Goal: Task Accomplishment & Management: Complete application form

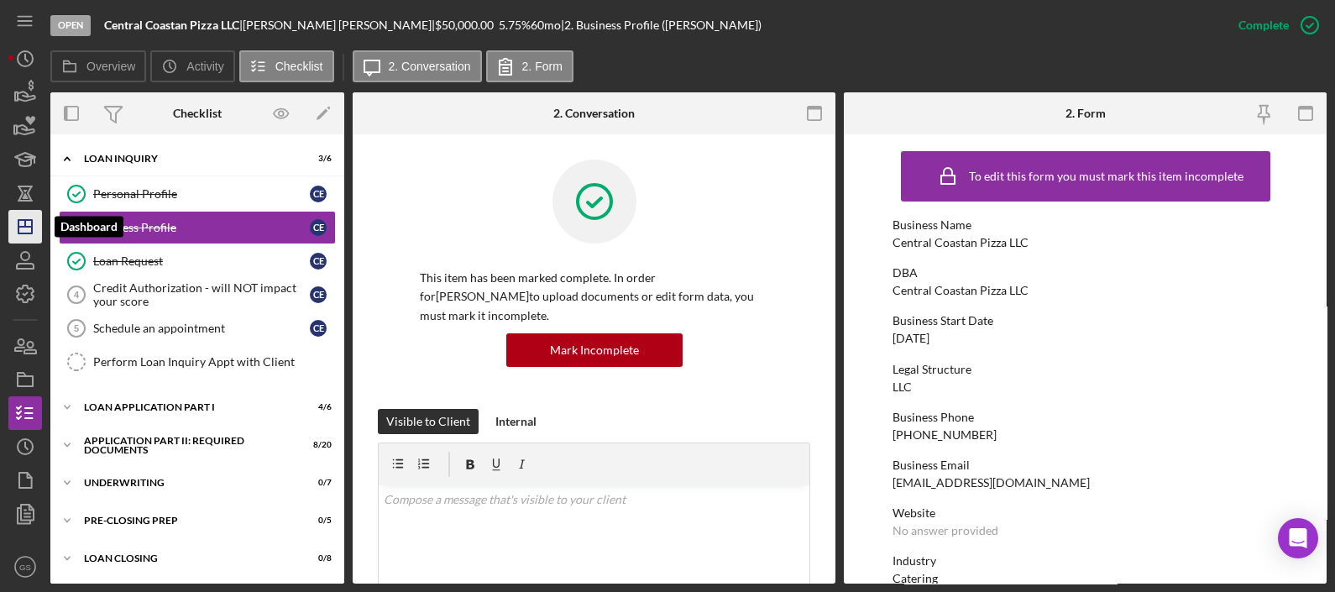
click at [27, 237] on icon "Icon/Dashboard" at bounding box center [25, 227] width 42 height 42
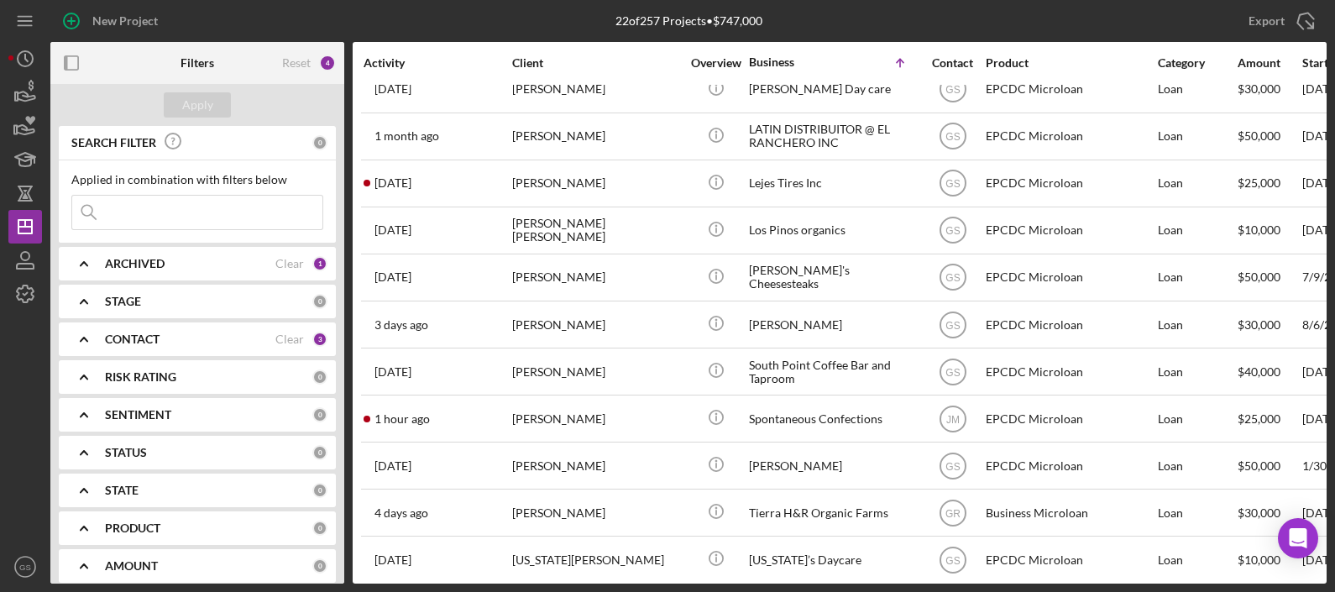
scroll to position [537, 0]
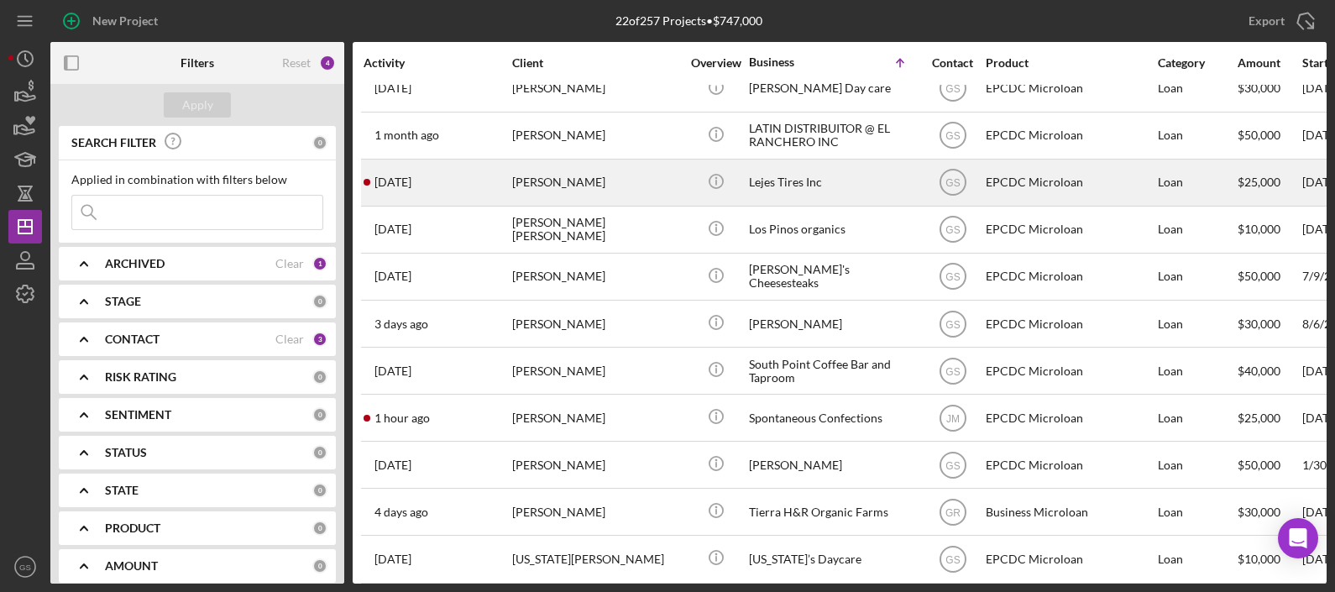
click at [584, 181] on div "[PERSON_NAME]" at bounding box center [596, 182] width 168 height 45
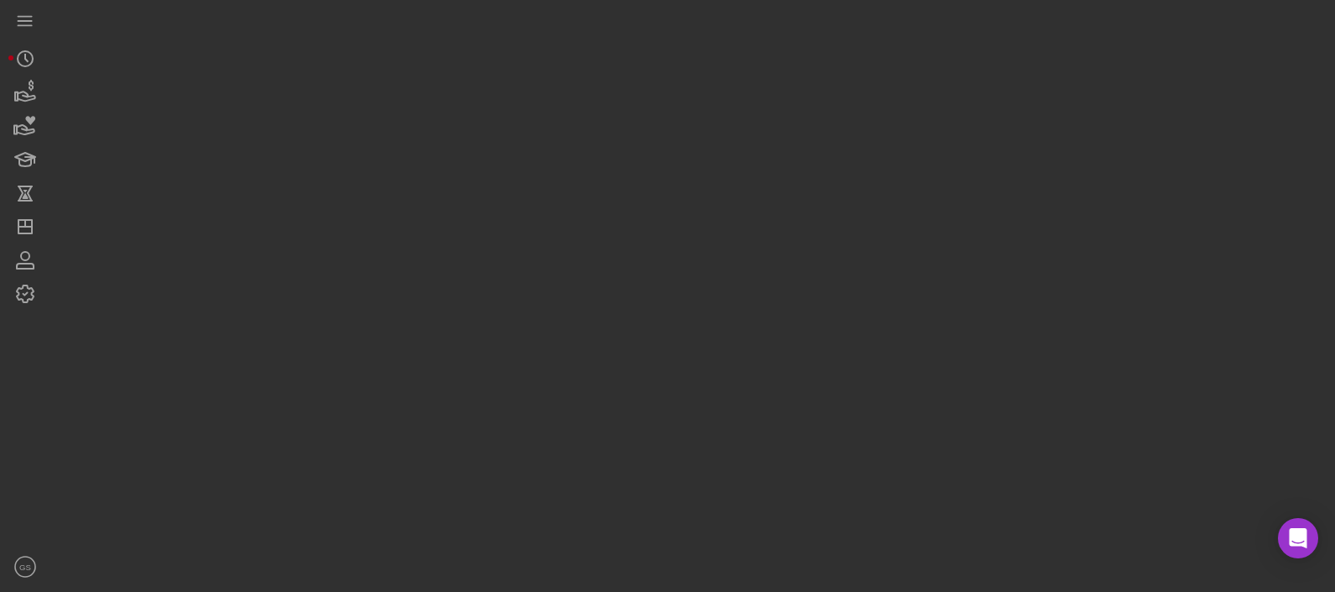
click at [584, 181] on div at bounding box center [688, 292] width 1276 height 584
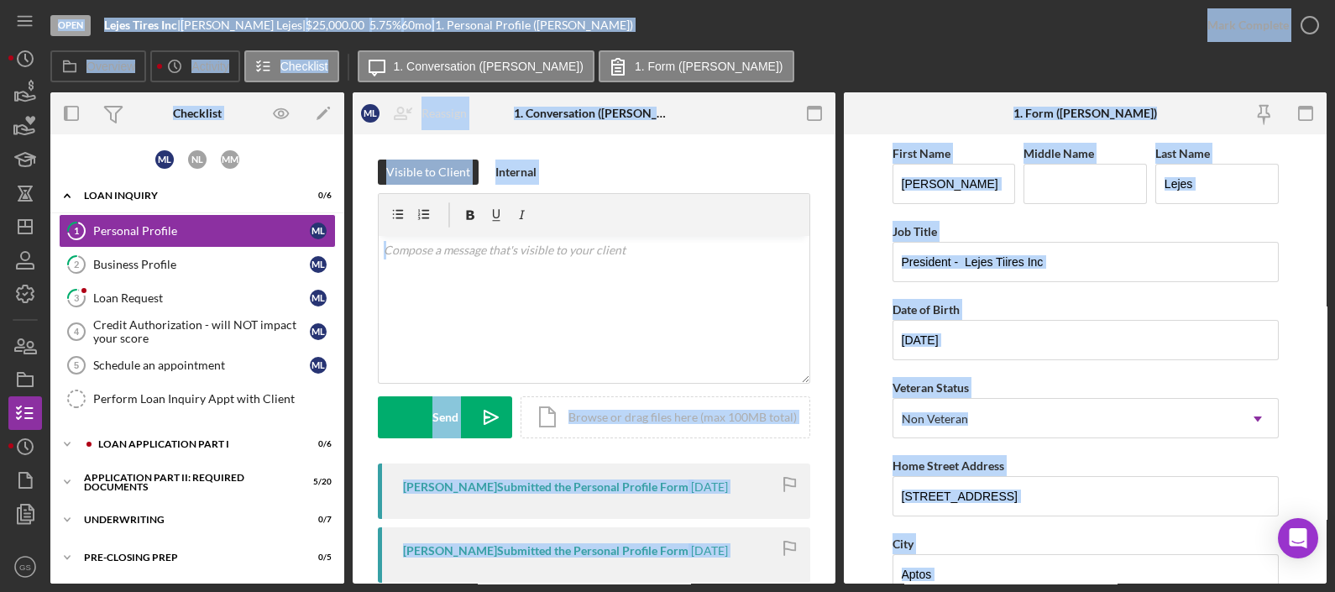
click at [877, 367] on form "First Name [PERSON_NAME] Middle Name Last Name Lejes Job Title President - Leje…" at bounding box center [1085, 358] width 483 height 449
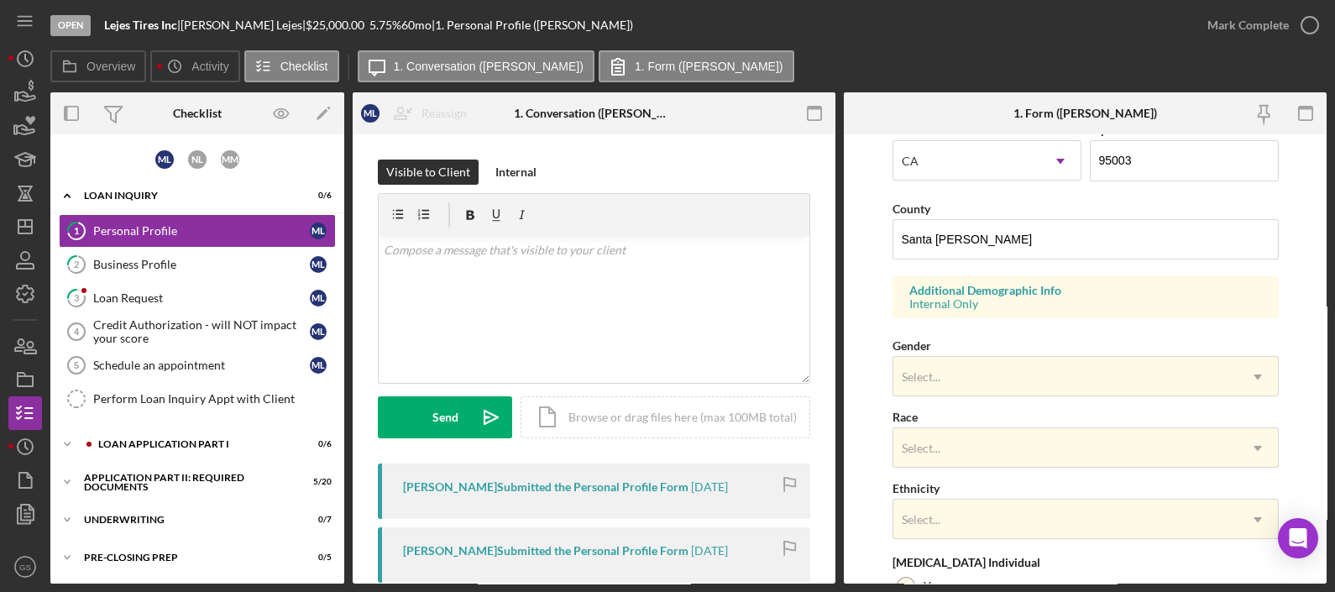
scroll to position [493, 0]
click at [1107, 374] on div "Select..." at bounding box center [1065, 376] width 344 height 39
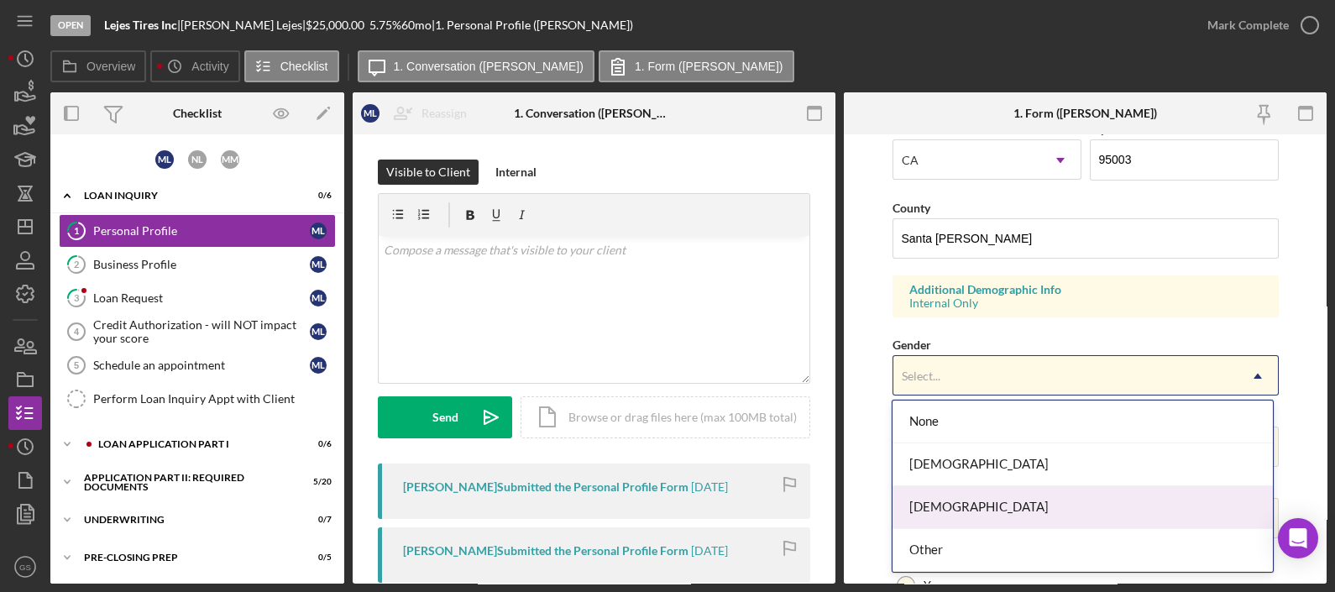
click at [1003, 523] on div "[DEMOGRAPHIC_DATA]" at bounding box center [1083, 507] width 380 height 43
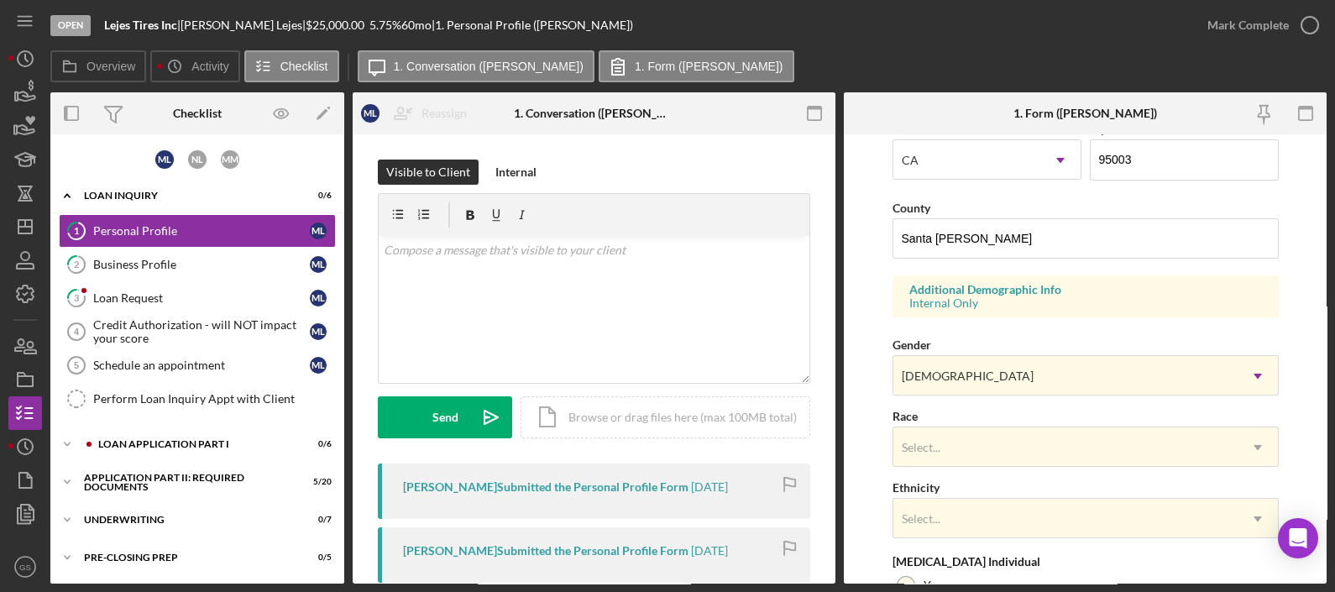
scroll to position [668, 0]
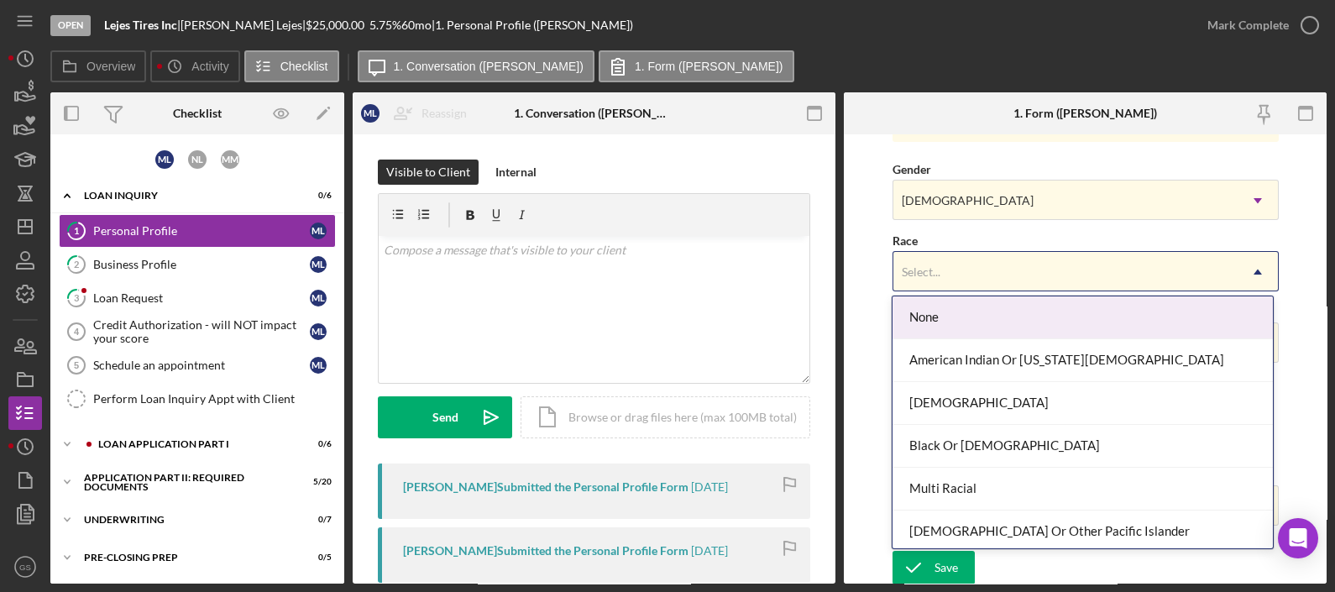
click at [982, 263] on div "Select..." at bounding box center [1065, 272] width 344 height 39
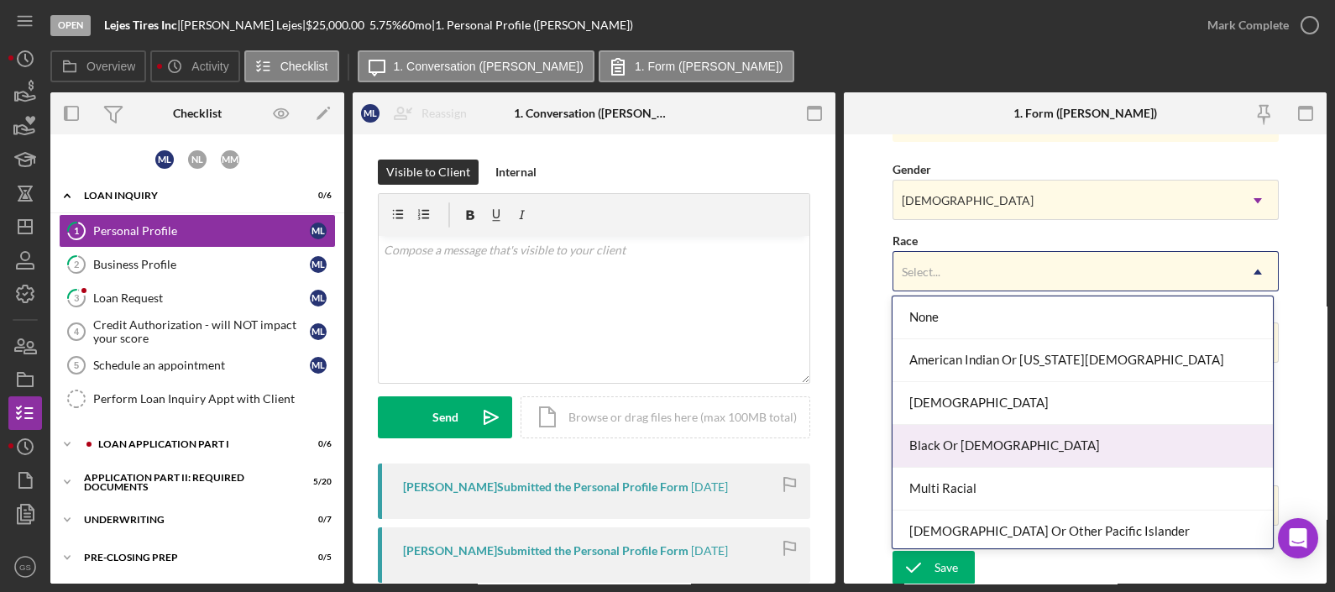
scroll to position [89, 0]
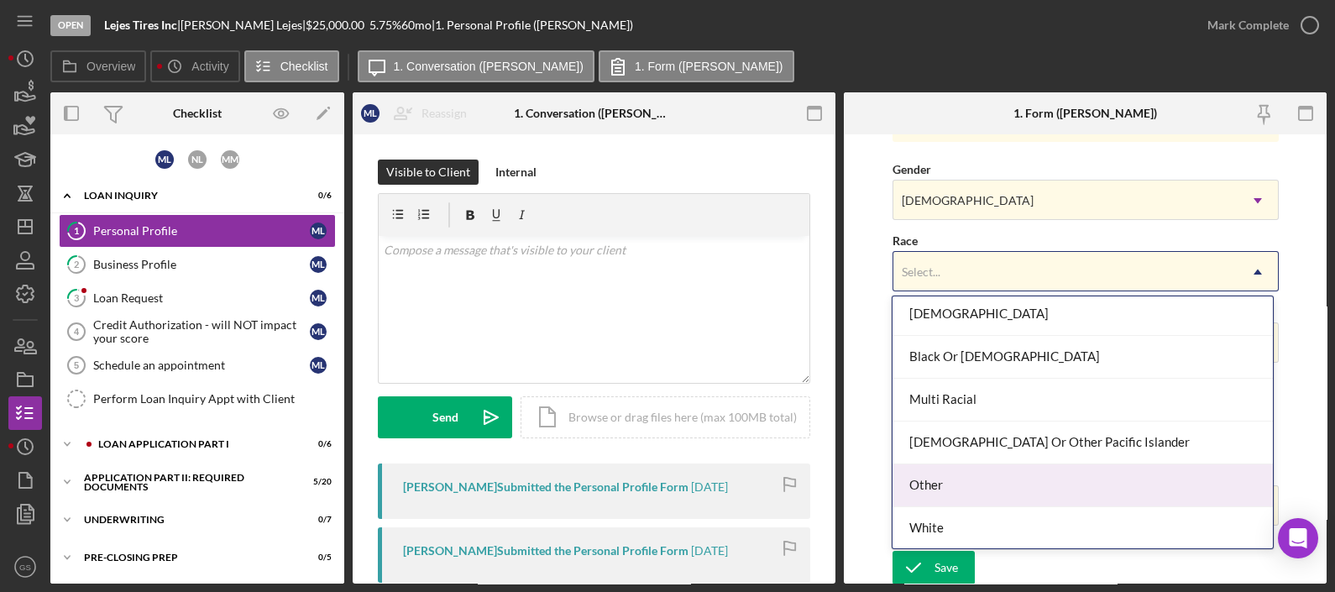
click at [860, 425] on form "First Name [PERSON_NAME] Middle Name Last Name Lejes Job Title President - Leje…" at bounding box center [1085, 358] width 483 height 449
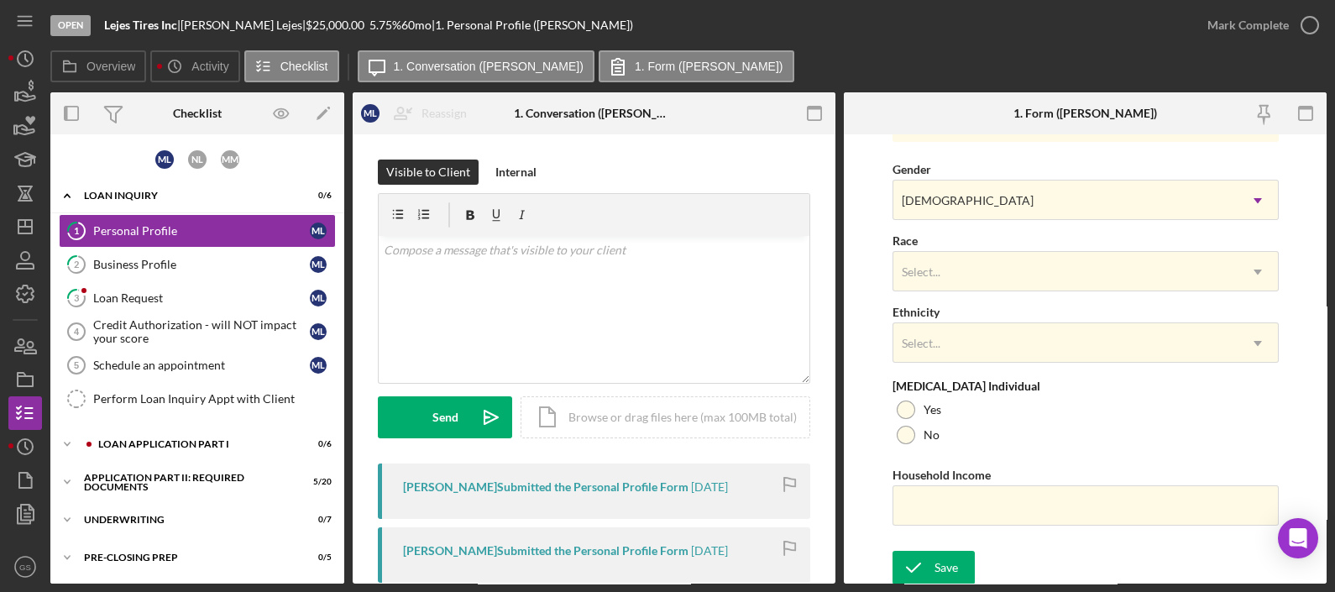
click at [956, 545] on form "First Name [PERSON_NAME] Middle Name Last Name Lejes Job Title President - Leje…" at bounding box center [1085, 358] width 483 height 449
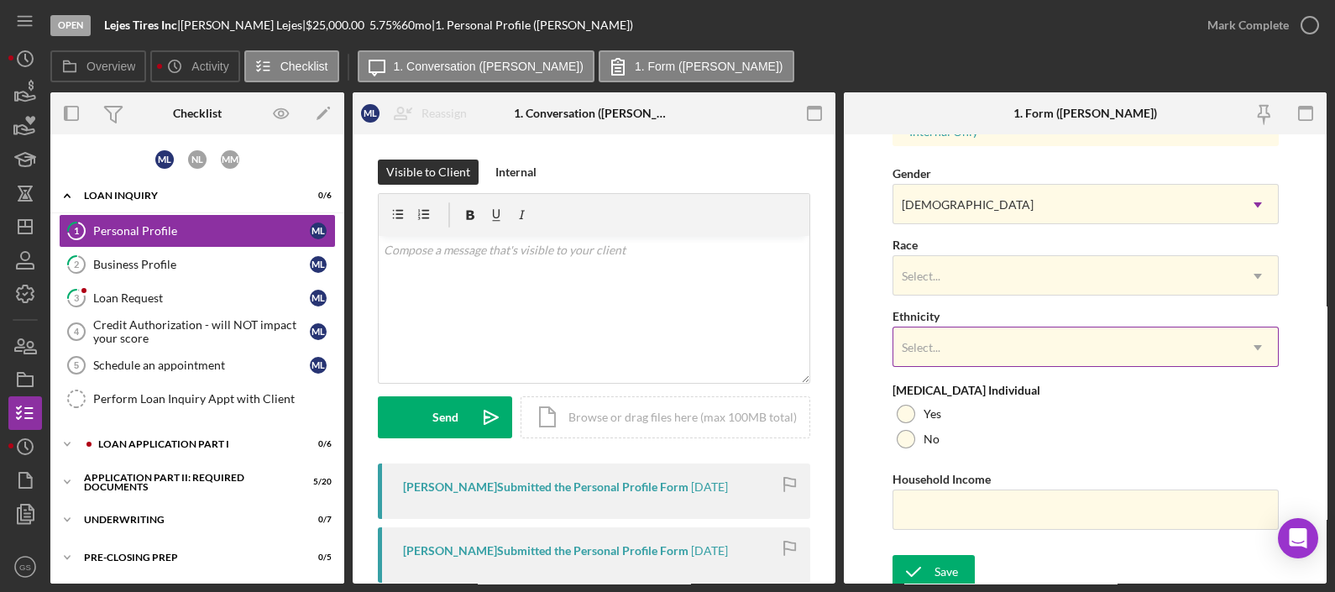
scroll to position [668, 0]
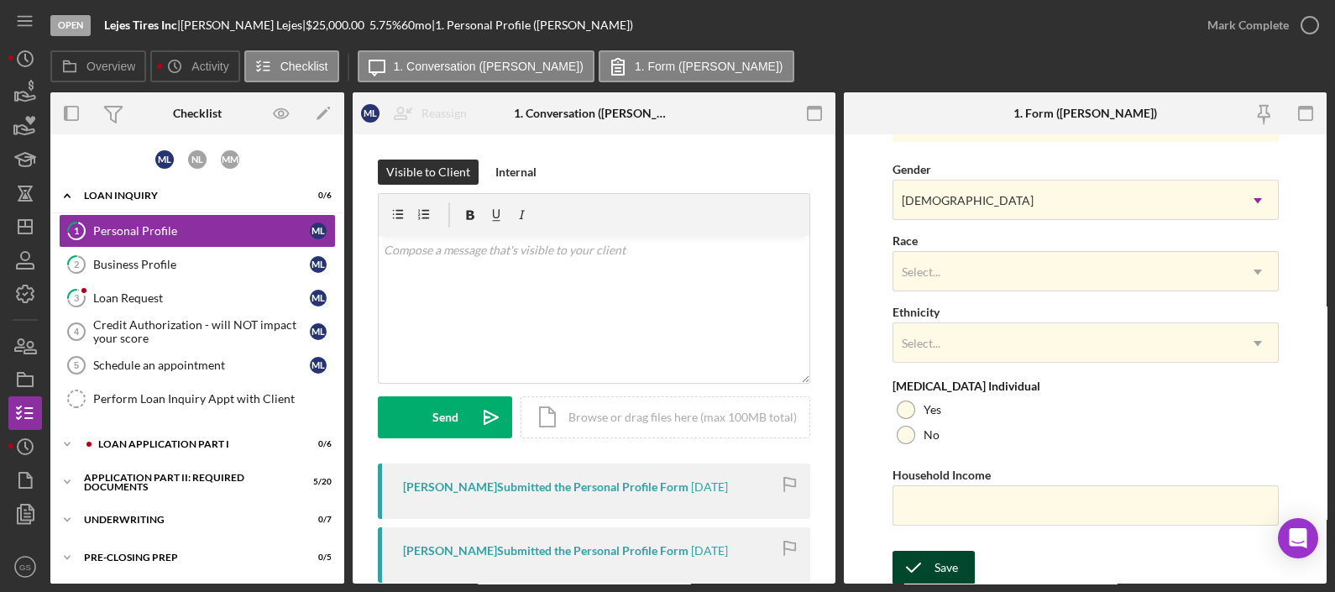
click at [950, 560] on div "Save" at bounding box center [947, 568] width 24 height 34
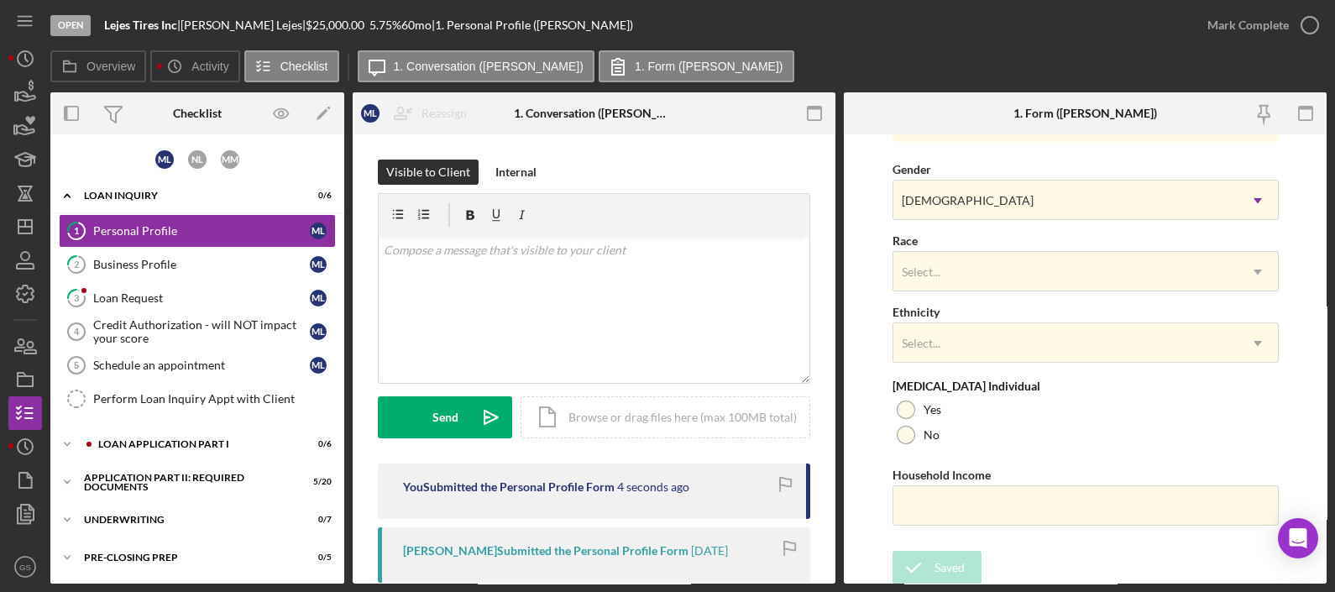
click at [0, 0] on icon "button" at bounding box center [0, 0] width 0 height 0
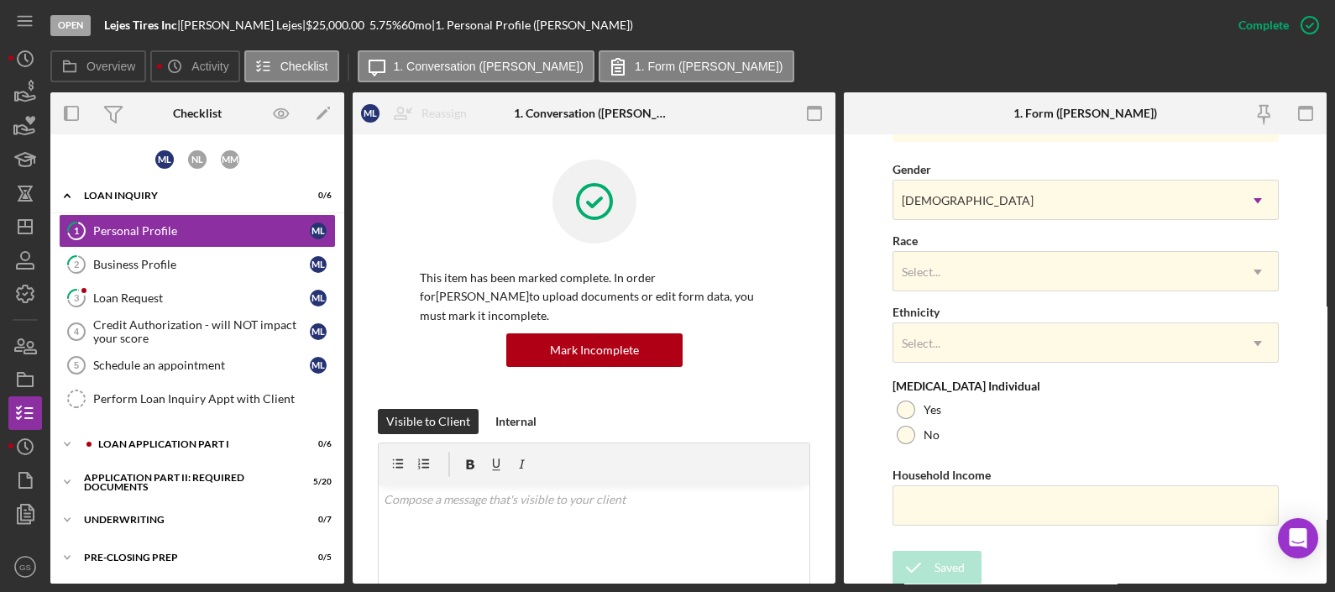
scroll to position [334, 0]
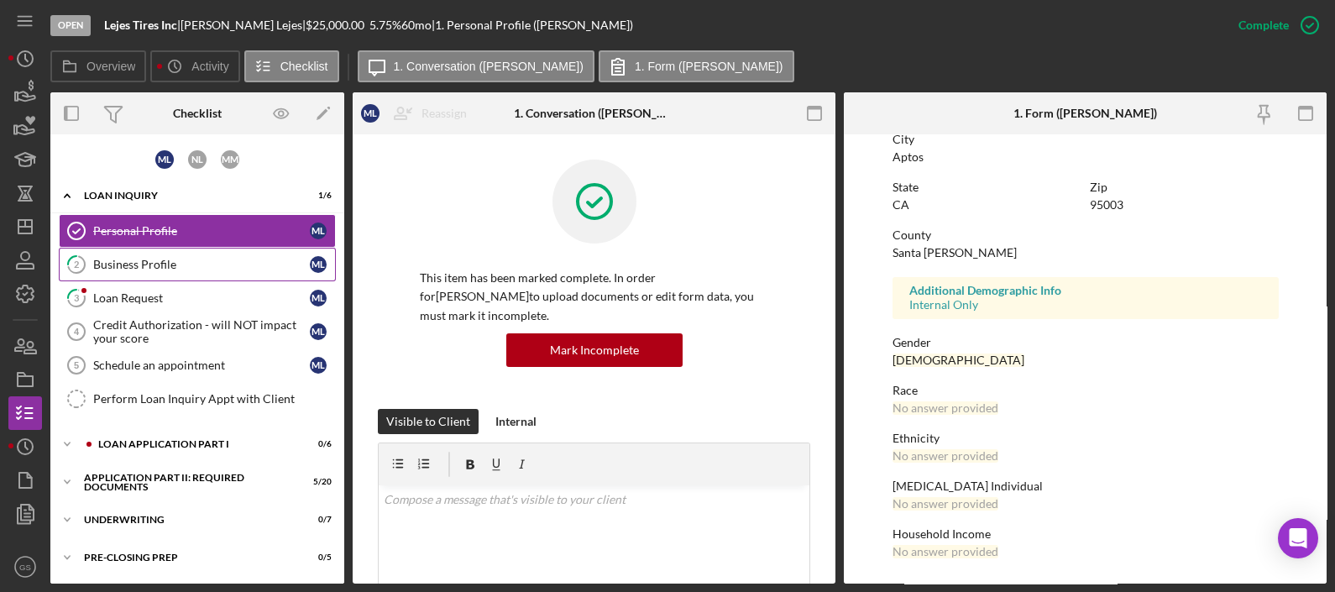
click at [146, 260] on div "Business Profile" at bounding box center [201, 264] width 217 height 13
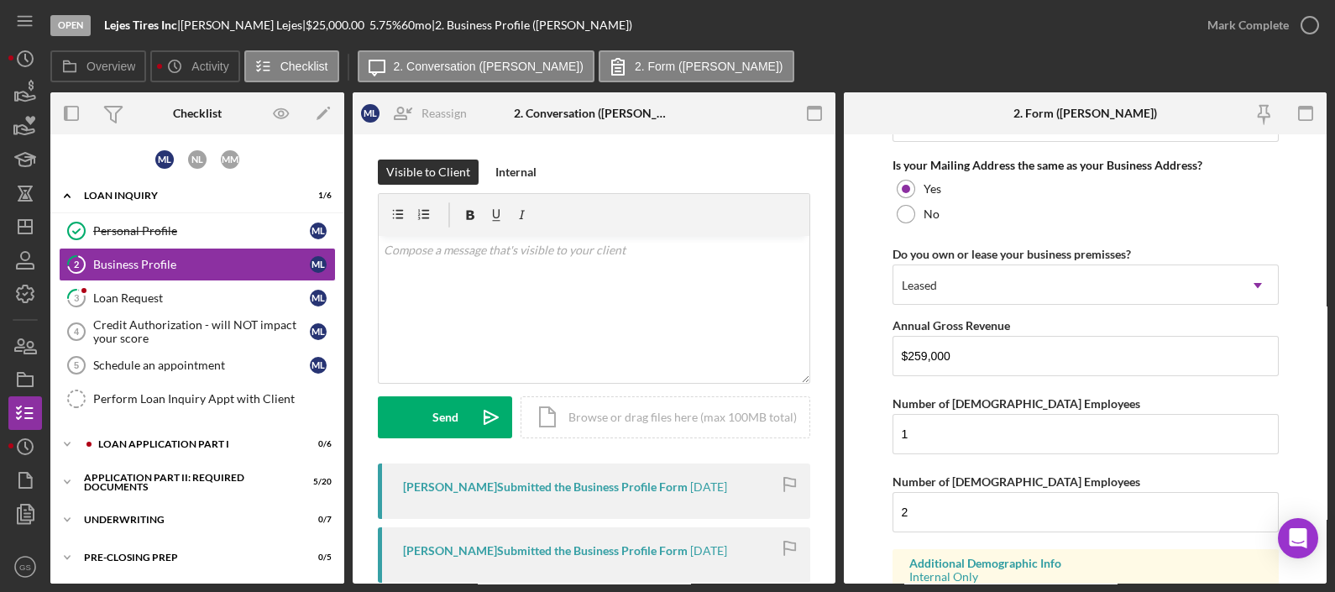
scroll to position [1672, 0]
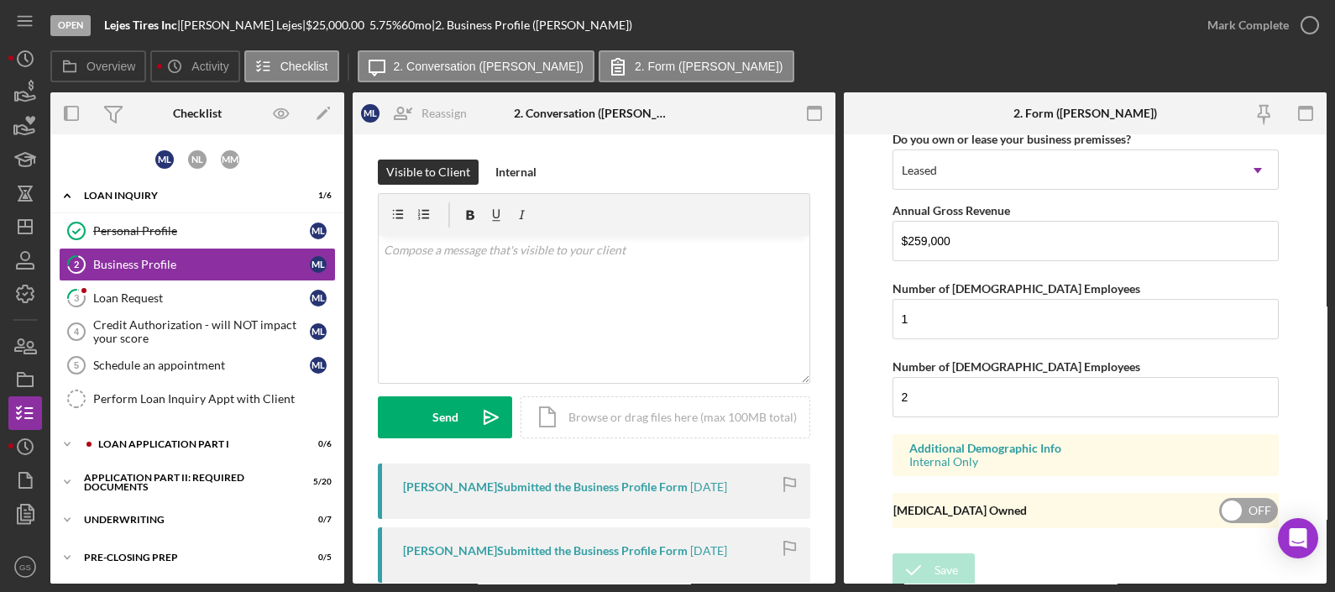
click at [1029, 494] on div "[MEDICAL_DATA] Owned OFF" at bounding box center [1086, 510] width 386 height 35
click at [1219, 500] on input "checkbox" at bounding box center [1248, 510] width 59 height 25
click at [1228, 504] on input "checkbox" at bounding box center [1248, 510] width 59 height 25
checkbox input "true"
click at [961, 554] on button "Save" at bounding box center [934, 570] width 82 height 34
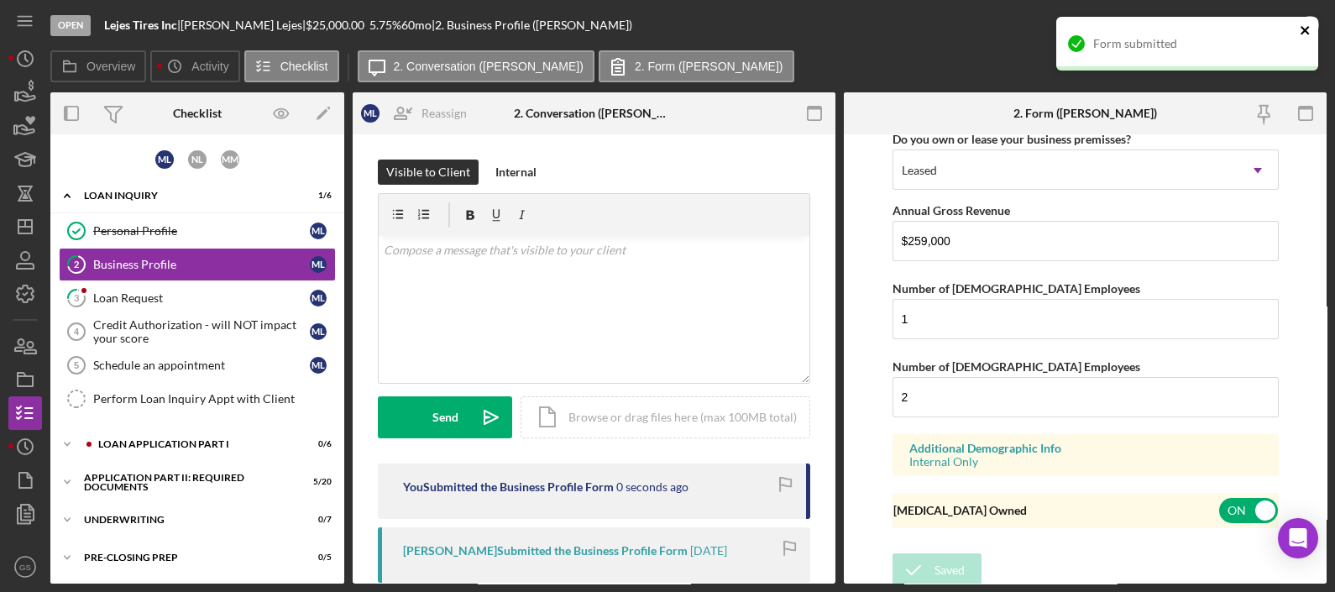
click at [1304, 29] on icon "close" at bounding box center [1305, 30] width 8 height 8
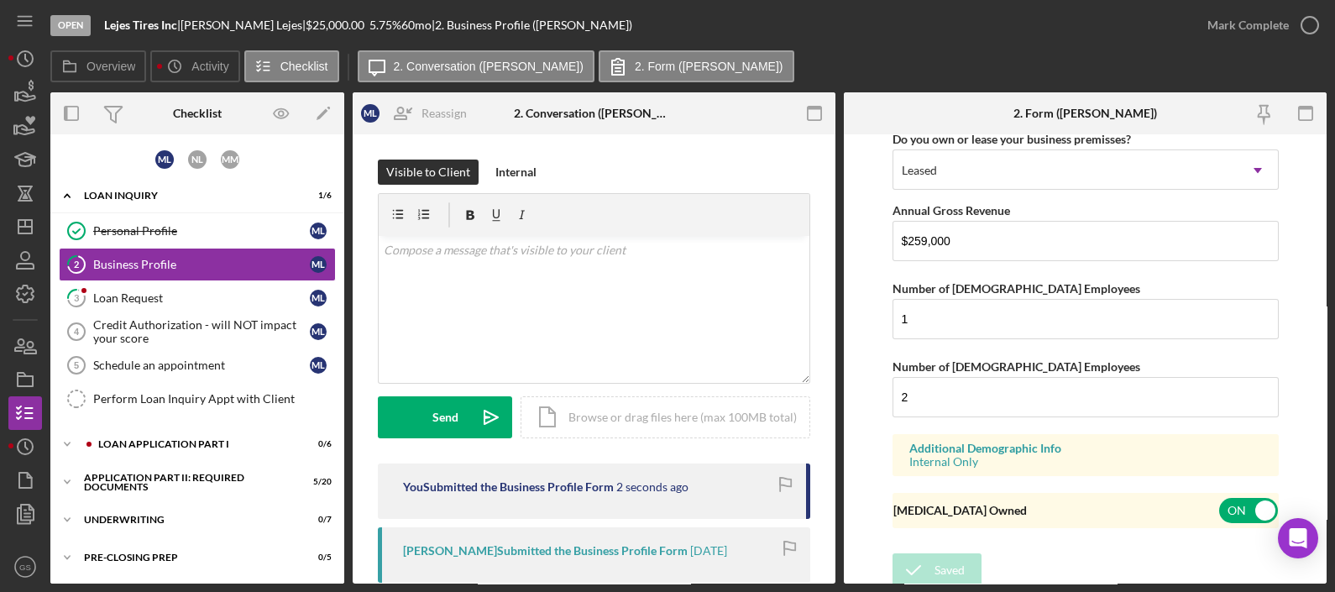
click at [0, 0] on icon "button" at bounding box center [0, 0] width 0 height 0
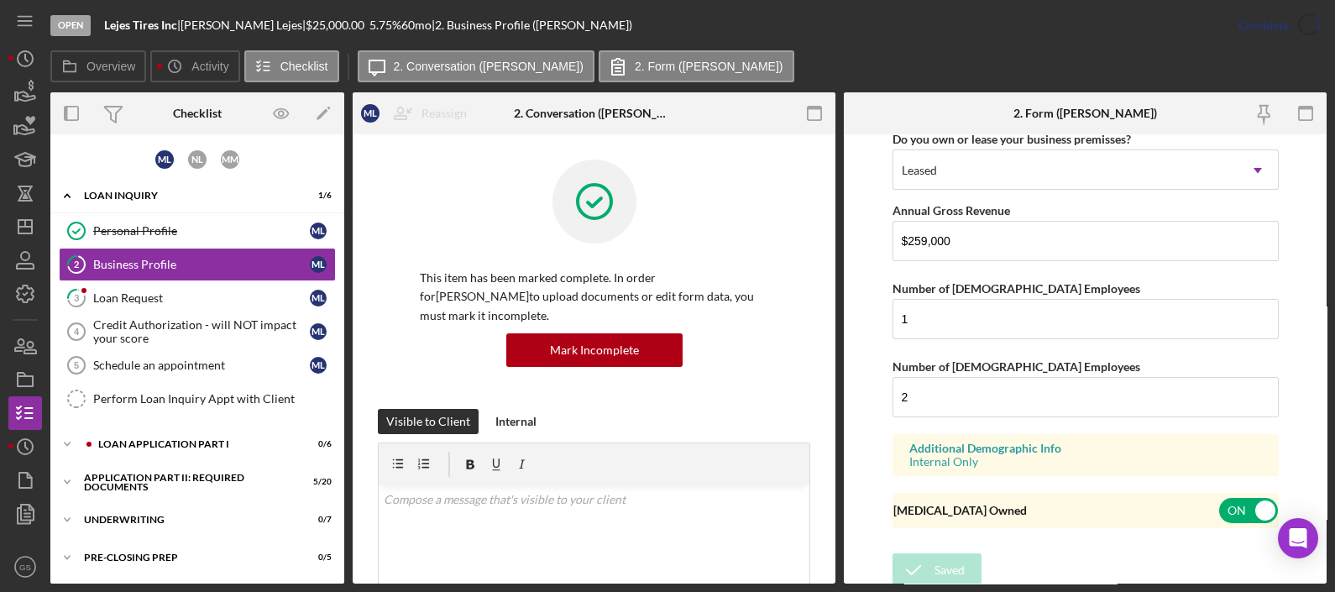
scroll to position [1050, 0]
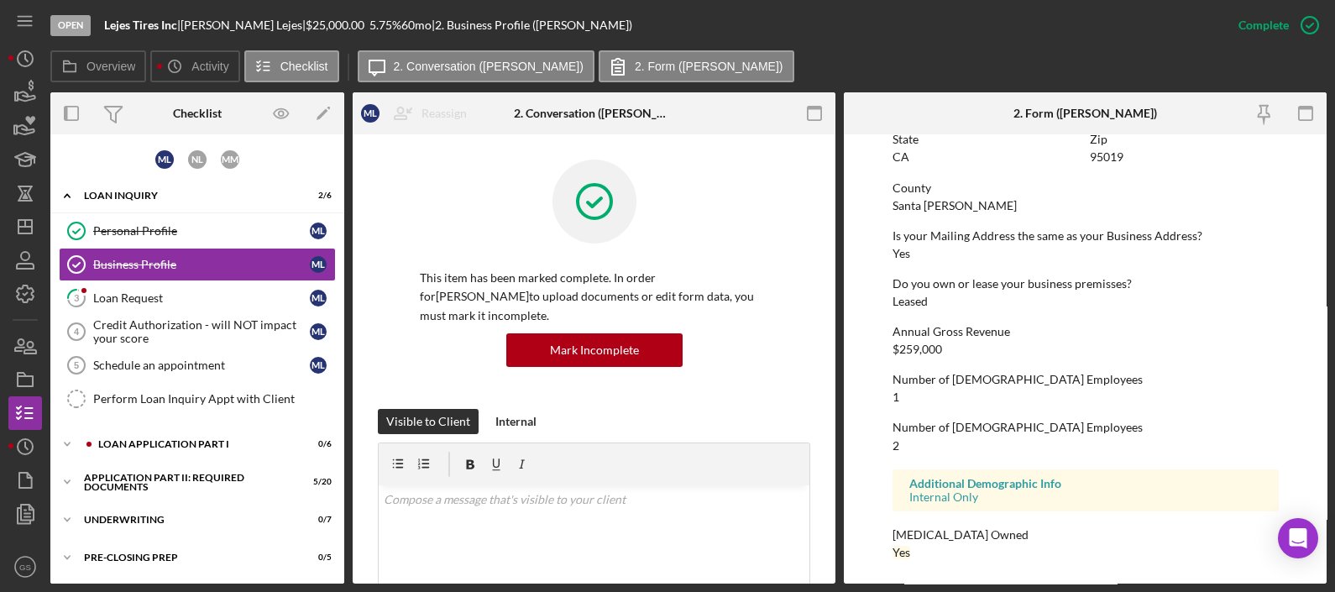
click at [1041, 400] on div "Number of [DEMOGRAPHIC_DATA] Employees 1" at bounding box center [1086, 388] width 386 height 31
click at [166, 287] on link "3 Loan Request M L" at bounding box center [197, 298] width 277 height 34
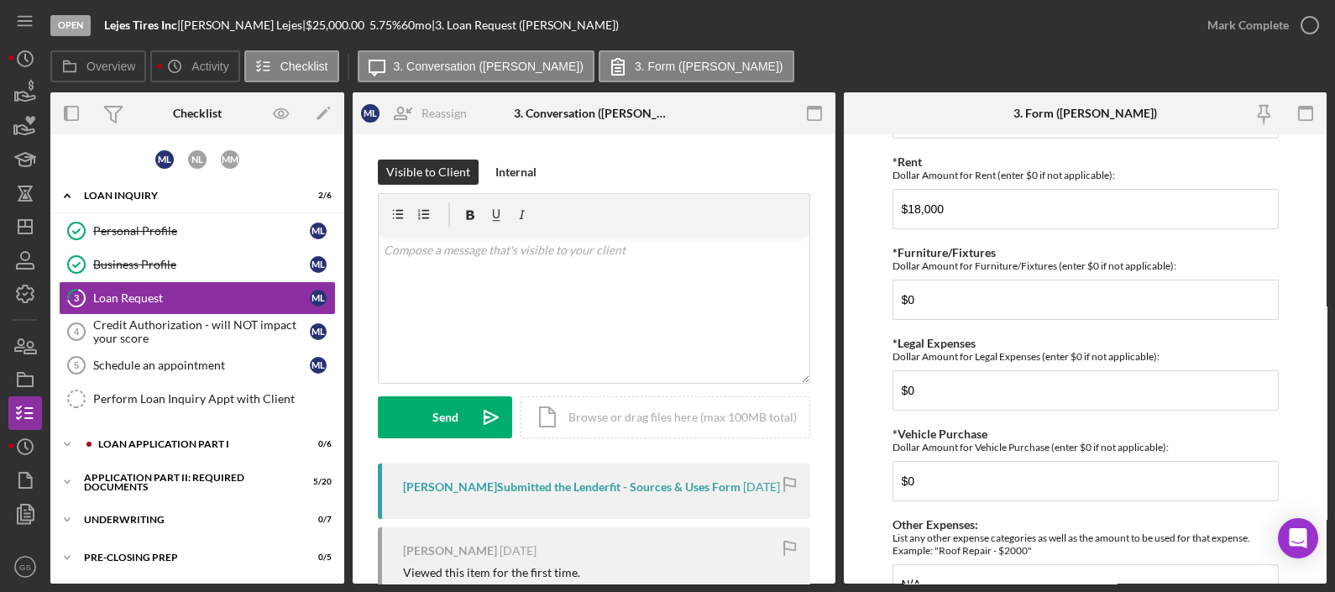
scroll to position [1673, 0]
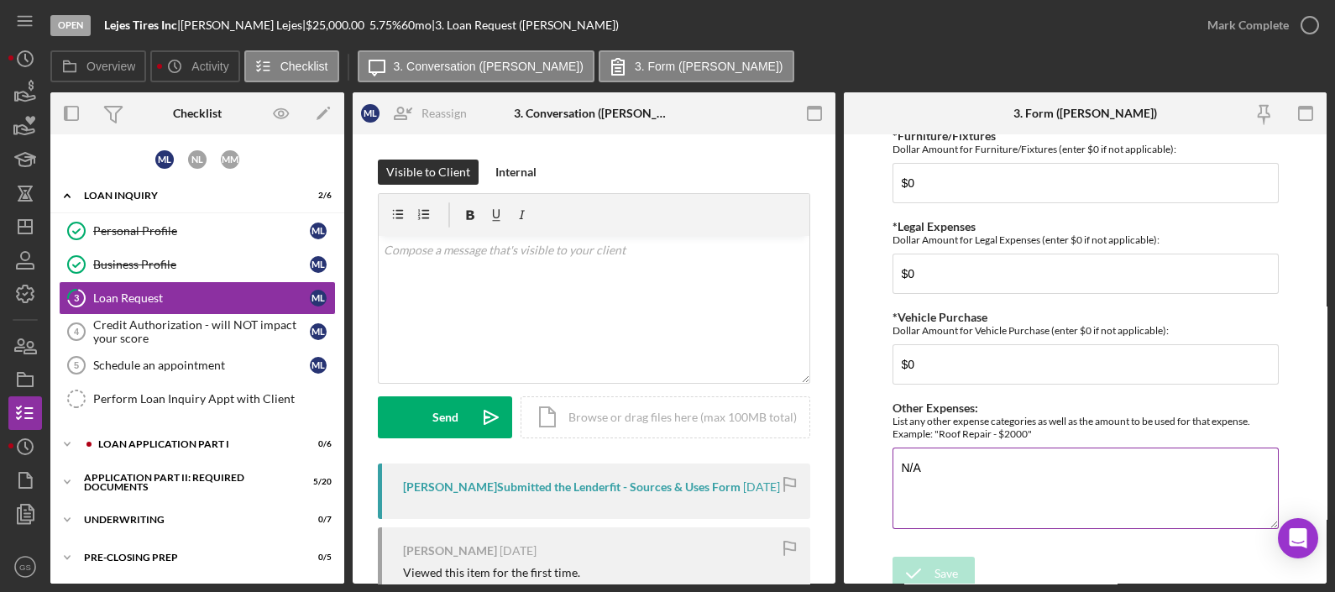
click at [963, 487] on textarea "N/A" at bounding box center [1086, 488] width 386 height 81
click at [957, 495] on textarea "N/A" at bounding box center [1086, 488] width 386 height 81
click at [1301, 24] on icon "button" at bounding box center [1310, 25] width 42 height 42
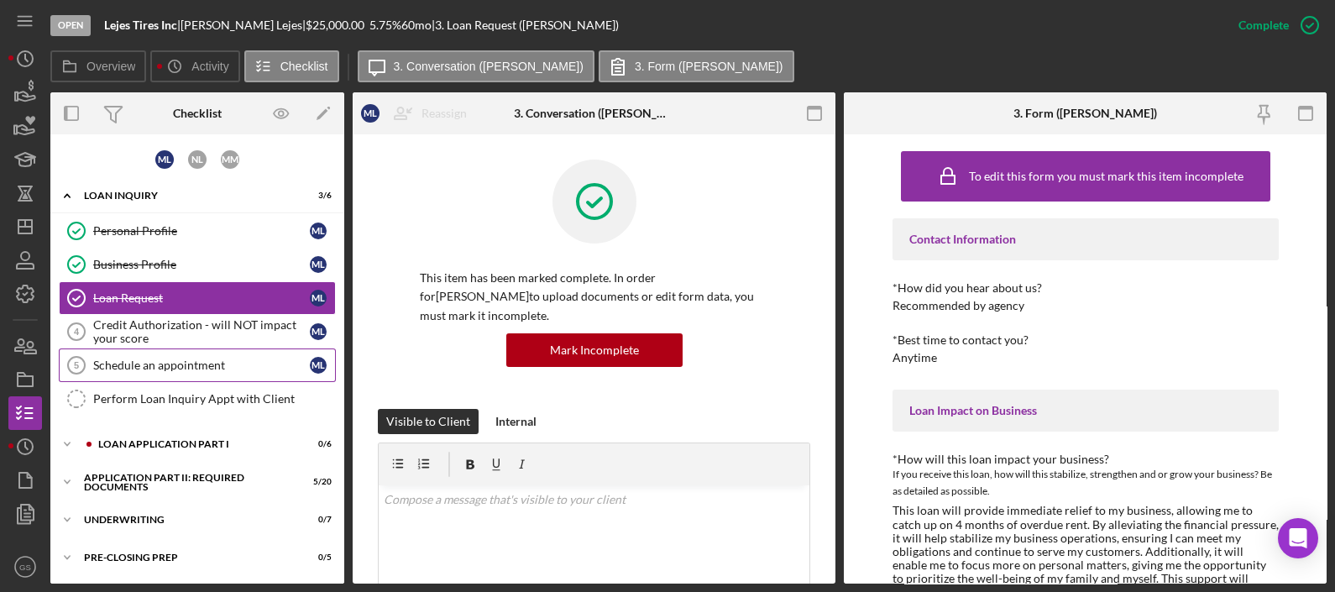
click at [213, 369] on div "Schedule an appointment" at bounding box center [201, 365] width 217 height 13
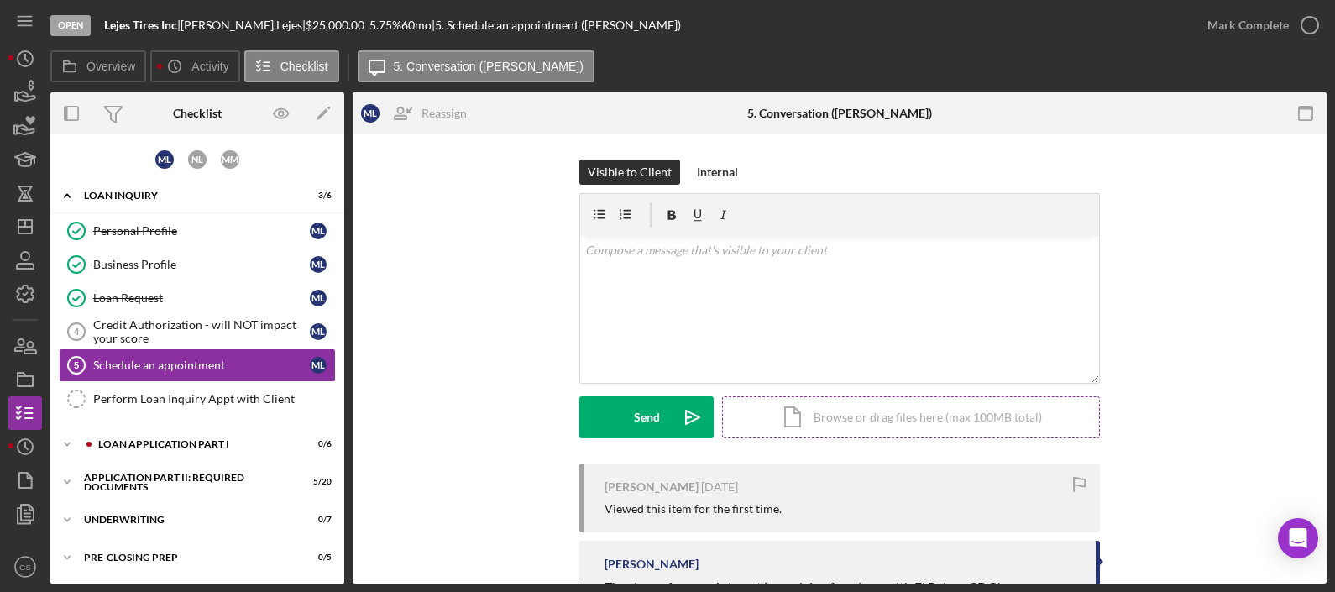
scroll to position [216, 0]
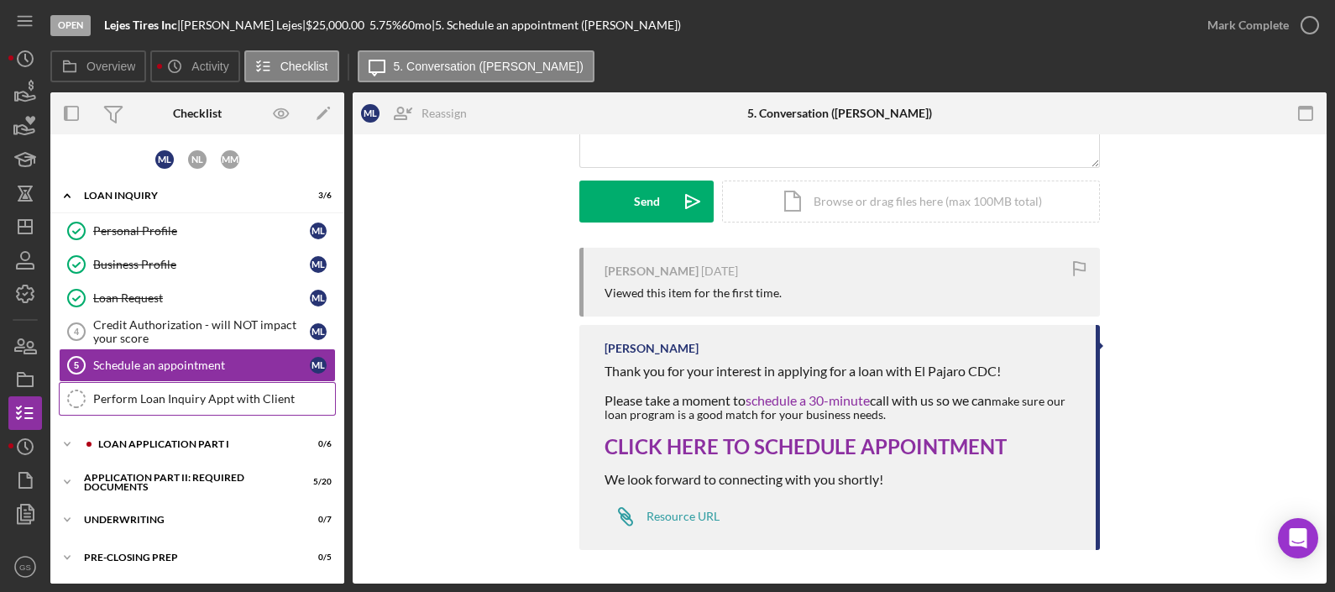
click at [225, 402] on div "Perform Loan Inquiry Appt with Client" at bounding box center [214, 398] width 242 height 13
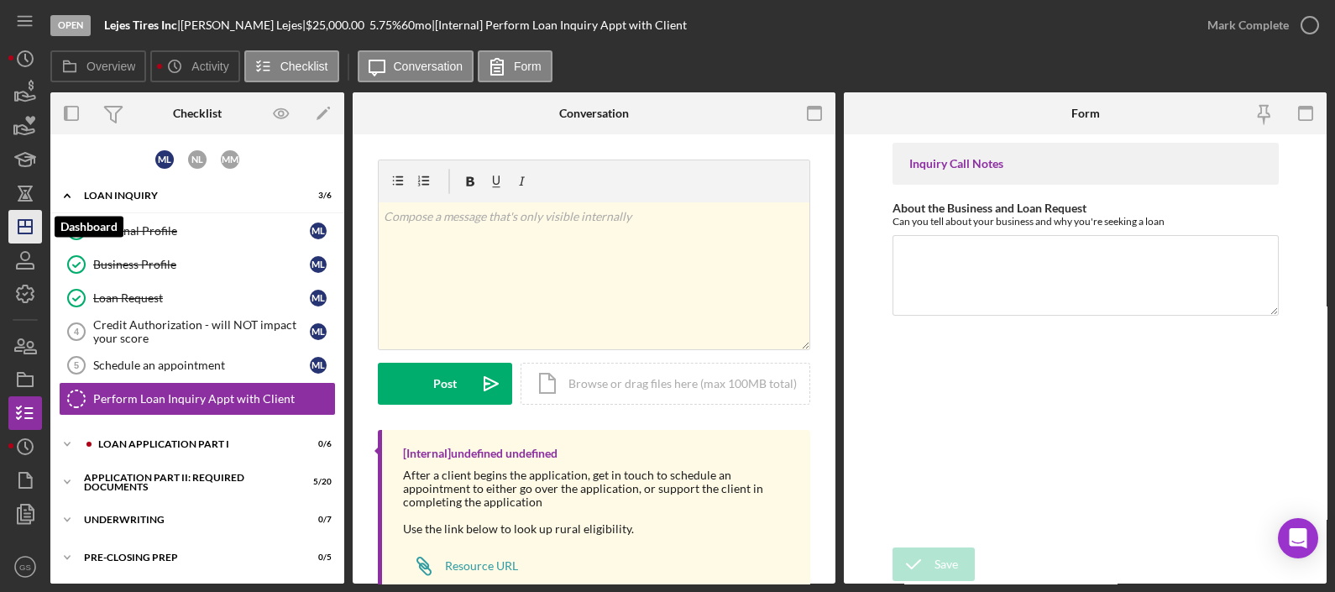
click at [29, 232] on icon "Icon/Dashboard" at bounding box center [25, 227] width 42 height 42
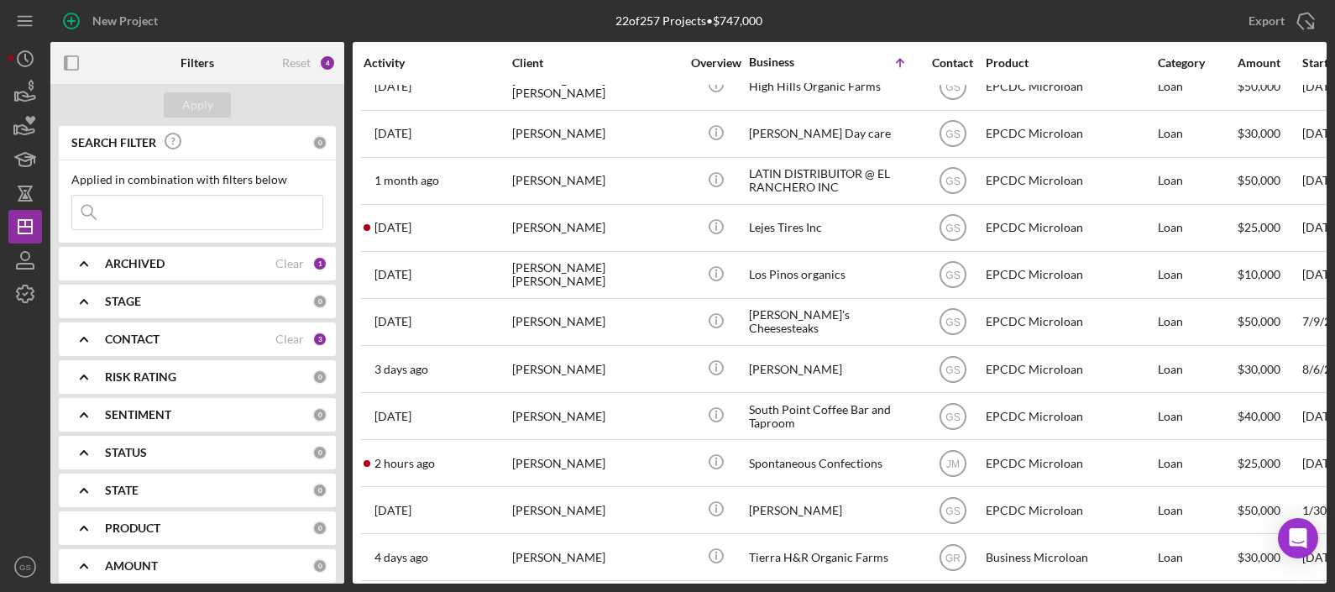
scroll to position [552, 0]
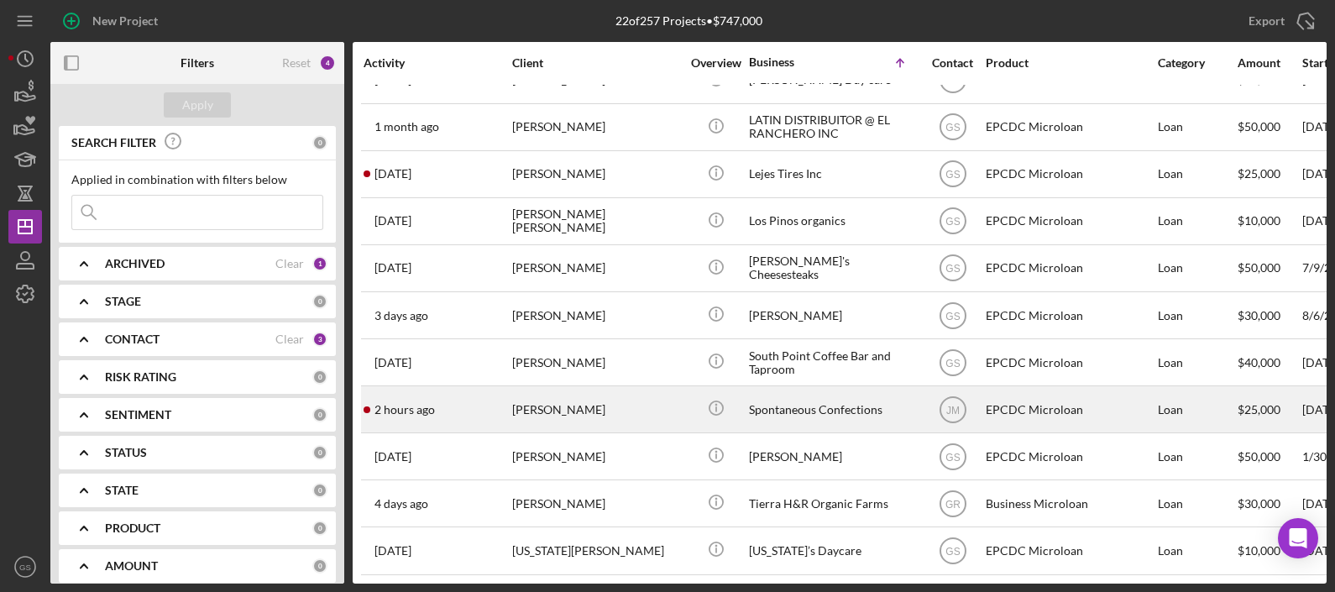
click at [651, 400] on div "[PERSON_NAME]" at bounding box center [596, 409] width 168 height 45
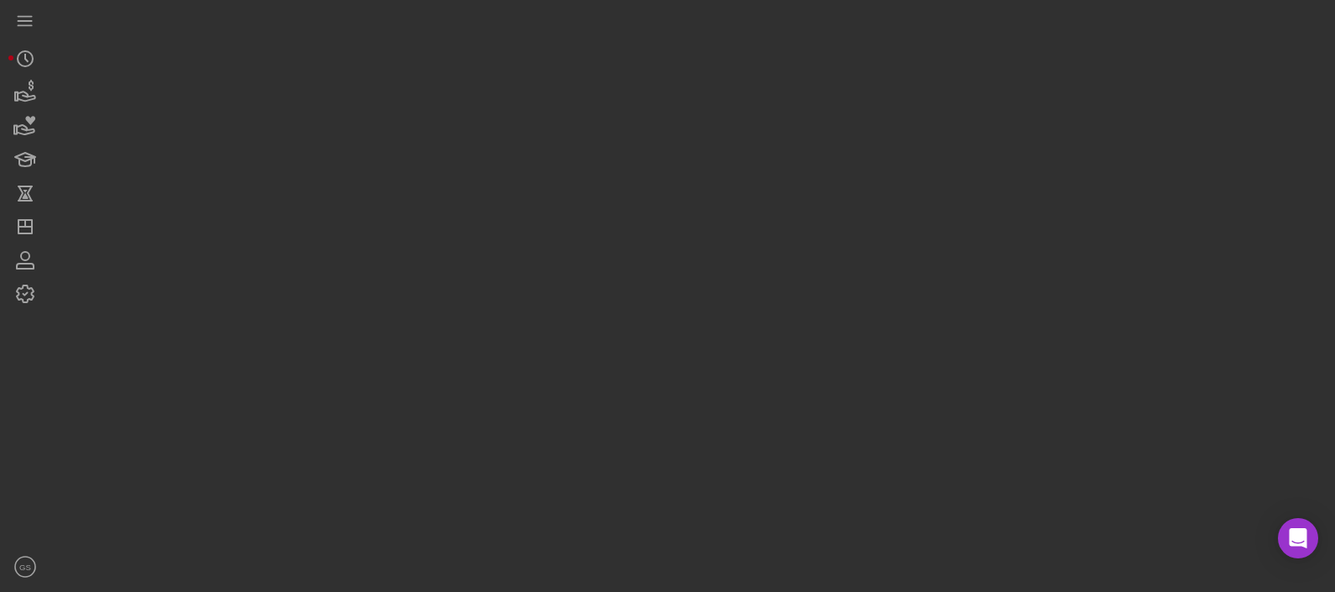
click at [651, 400] on div at bounding box center [688, 292] width 1276 height 584
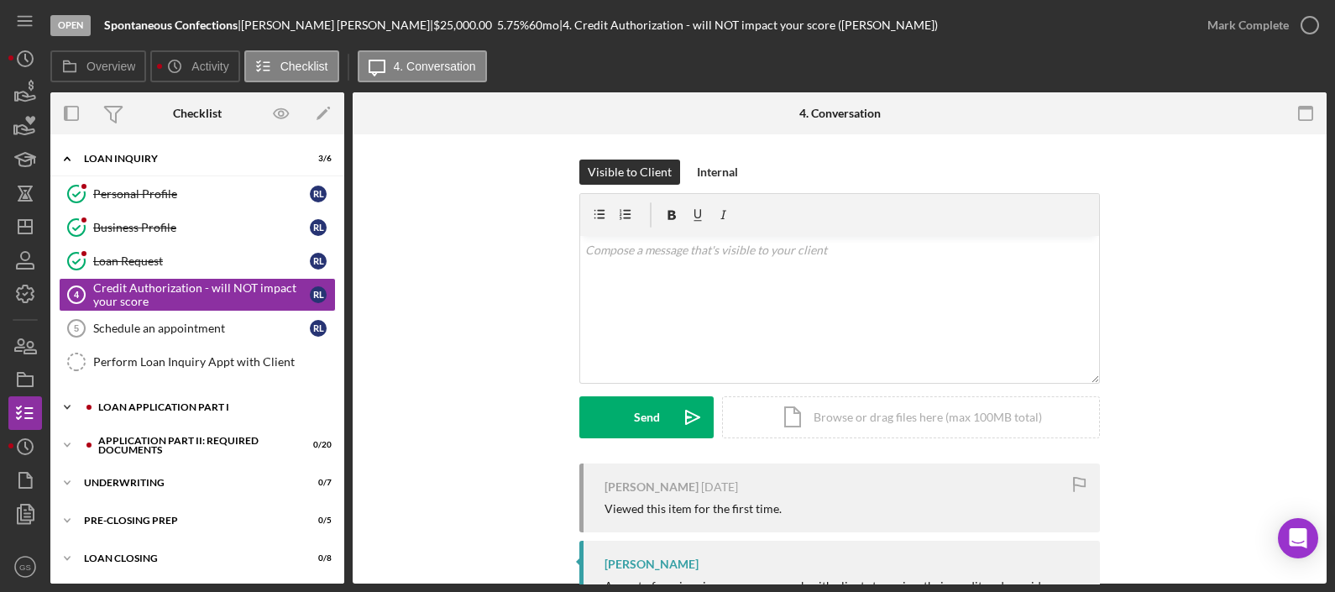
click at [160, 407] on div "Loan Application Part I" at bounding box center [210, 407] width 225 height 10
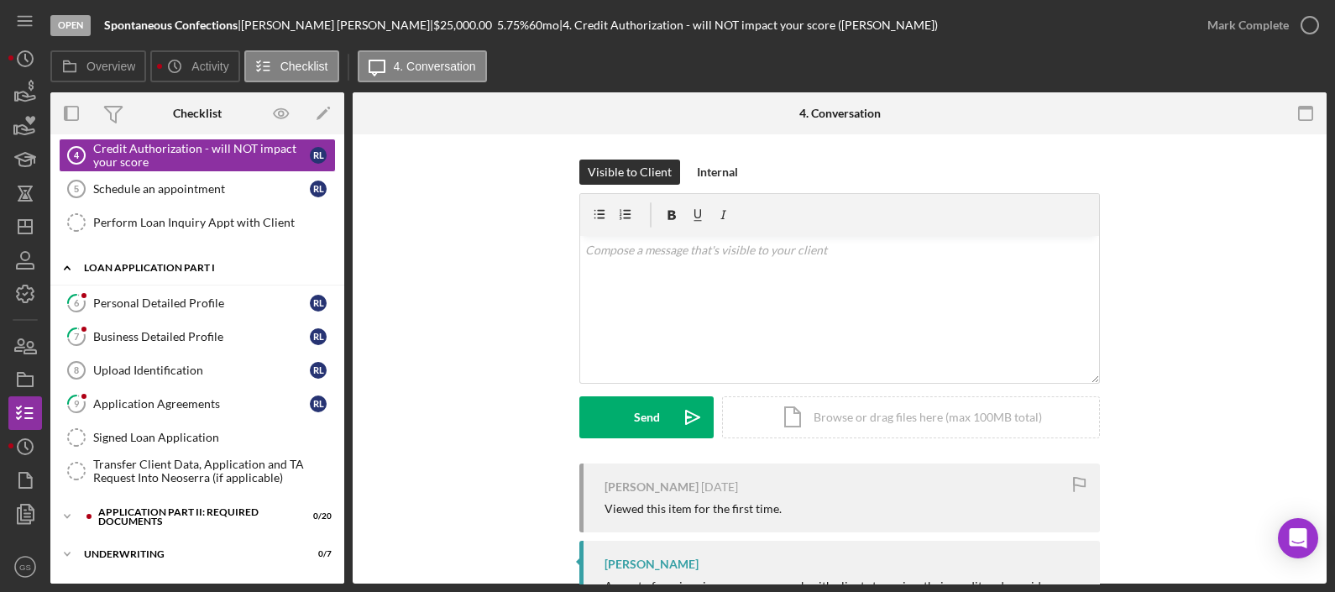
scroll to position [140, 0]
click at [191, 296] on div "Personal Detailed Profile" at bounding box center [201, 302] width 217 height 13
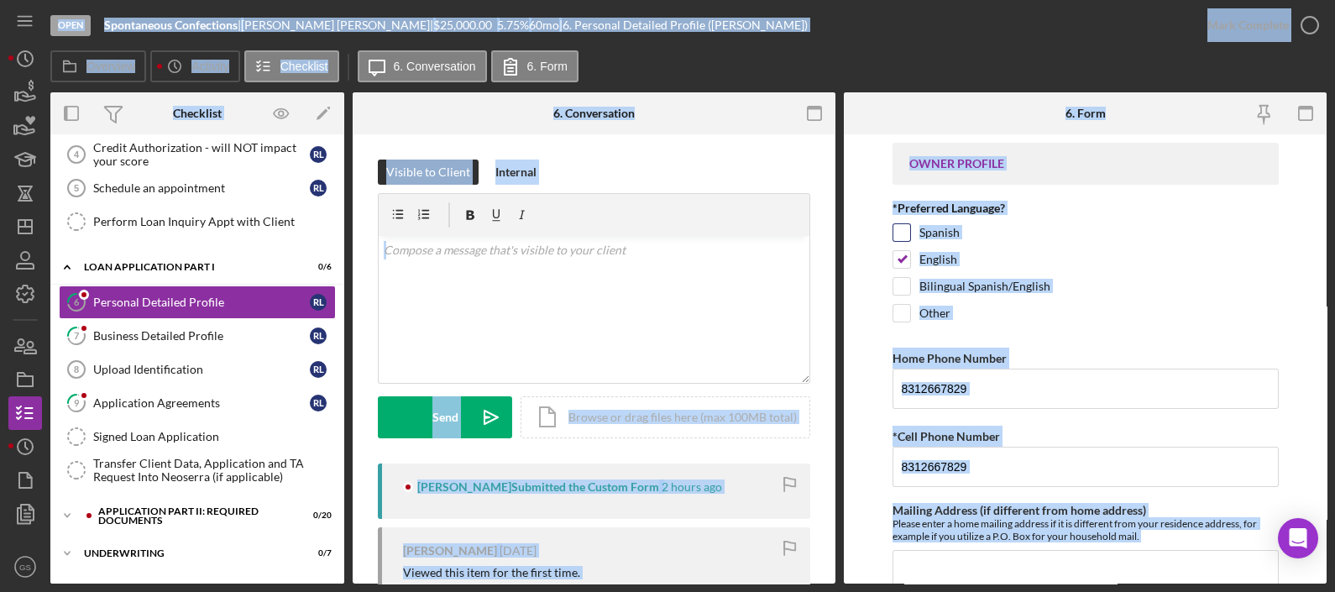
click at [1234, 248] on div "Spanish" at bounding box center [1086, 236] width 386 height 27
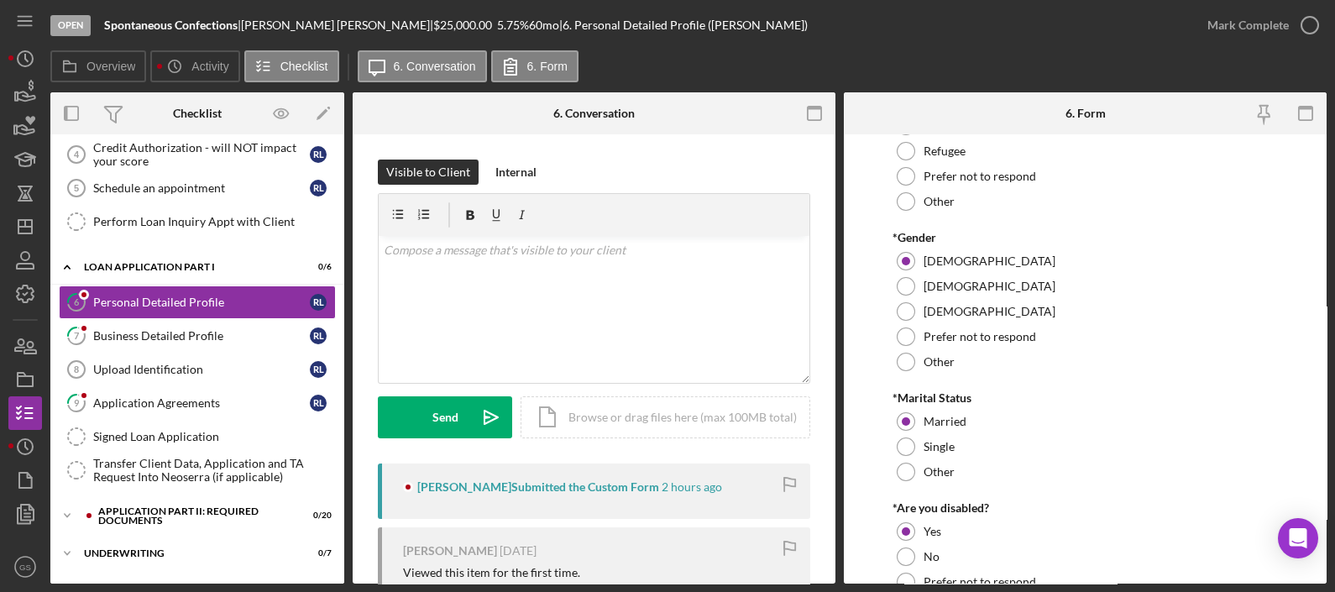
scroll to position [1092, 0]
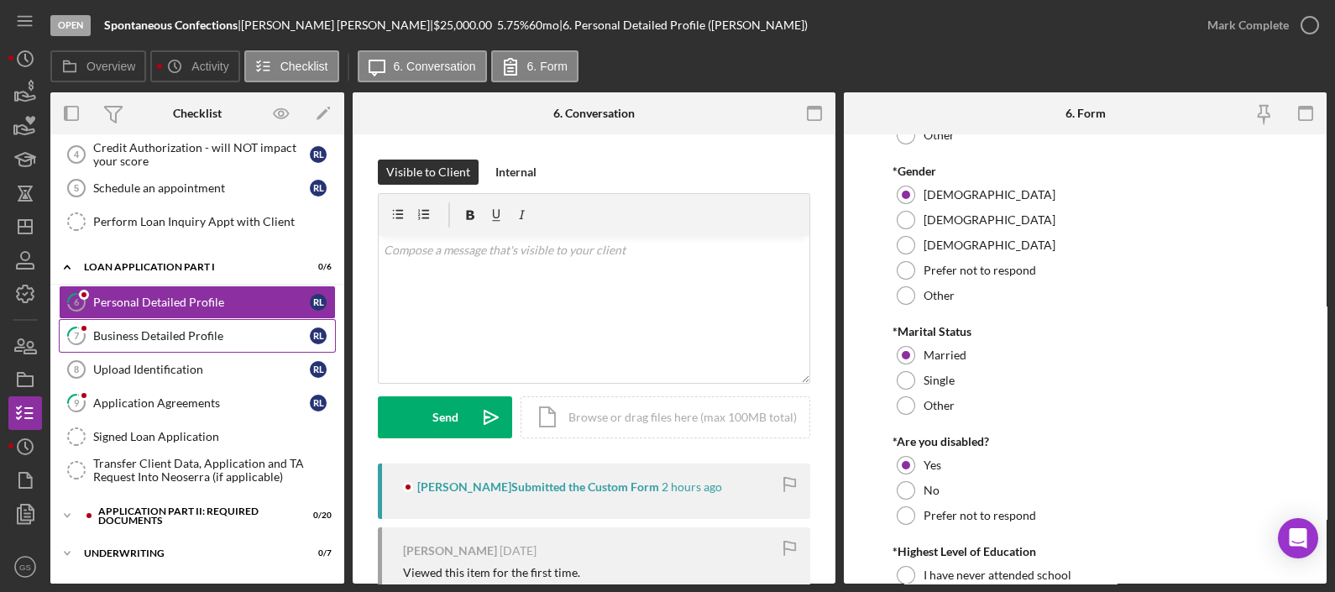
click at [228, 333] on div "Business Detailed Profile" at bounding box center [201, 335] width 217 height 13
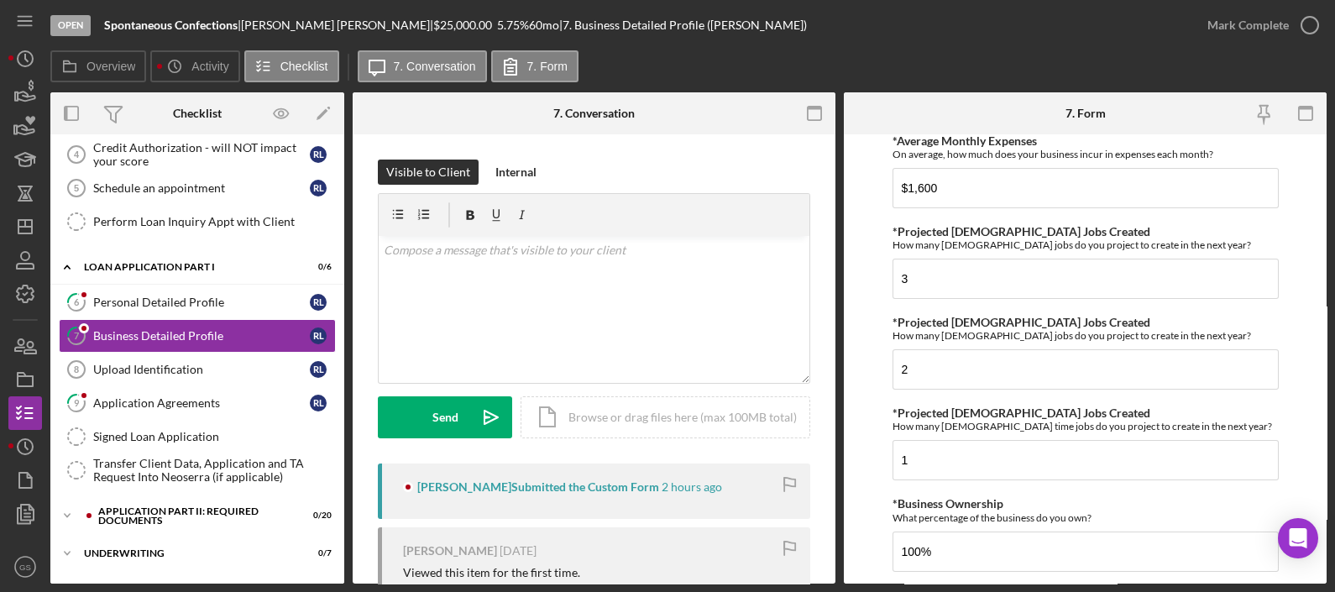
scroll to position [797, 0]
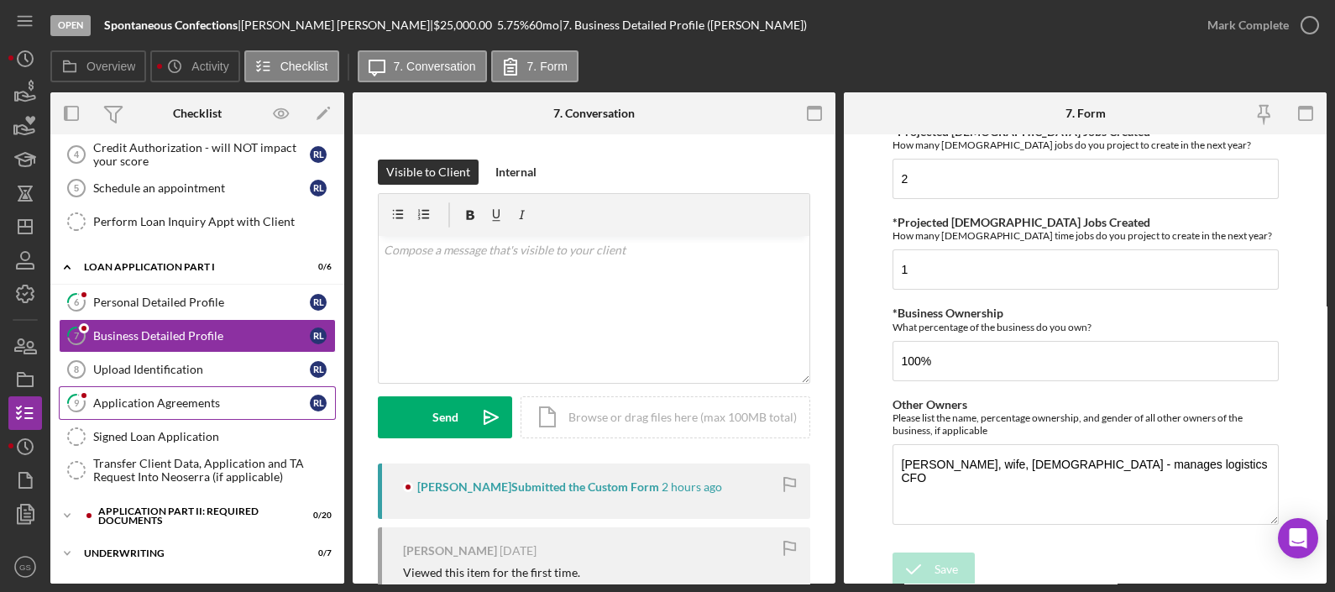
click at [178, 400] on div "Application Agreements" at bounding box center [201, 402] width 217 height 13
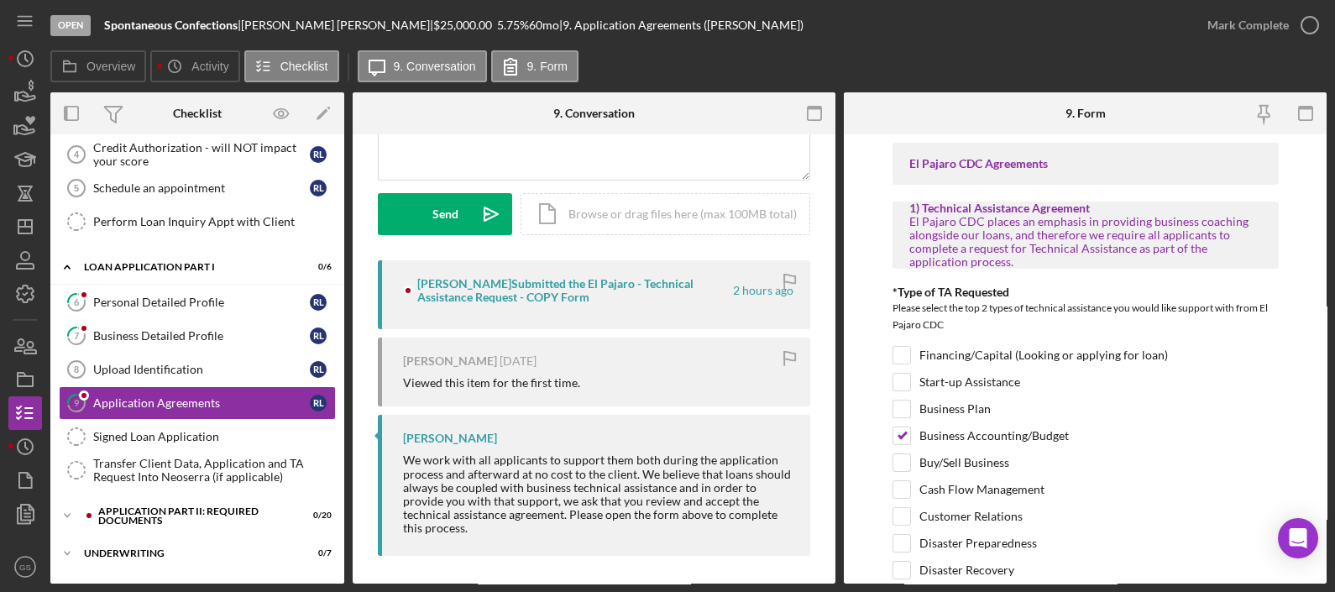
scroll to position [205, 0]
click at [246, 511] on div "Application Part II: Required Documents" at bounding box center [210, 515] width 225 height 19
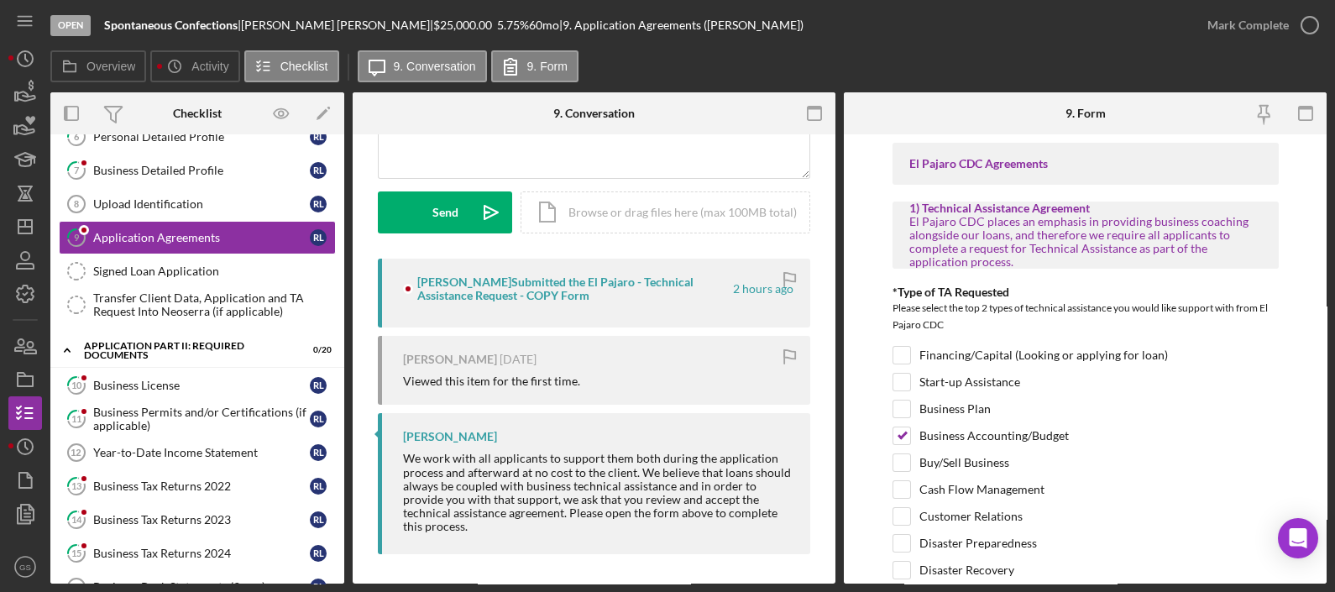
scroll to position [305, 0]
click at [237, 385] on div "Business License" at bounding box center [201, 386] width 217 height 13
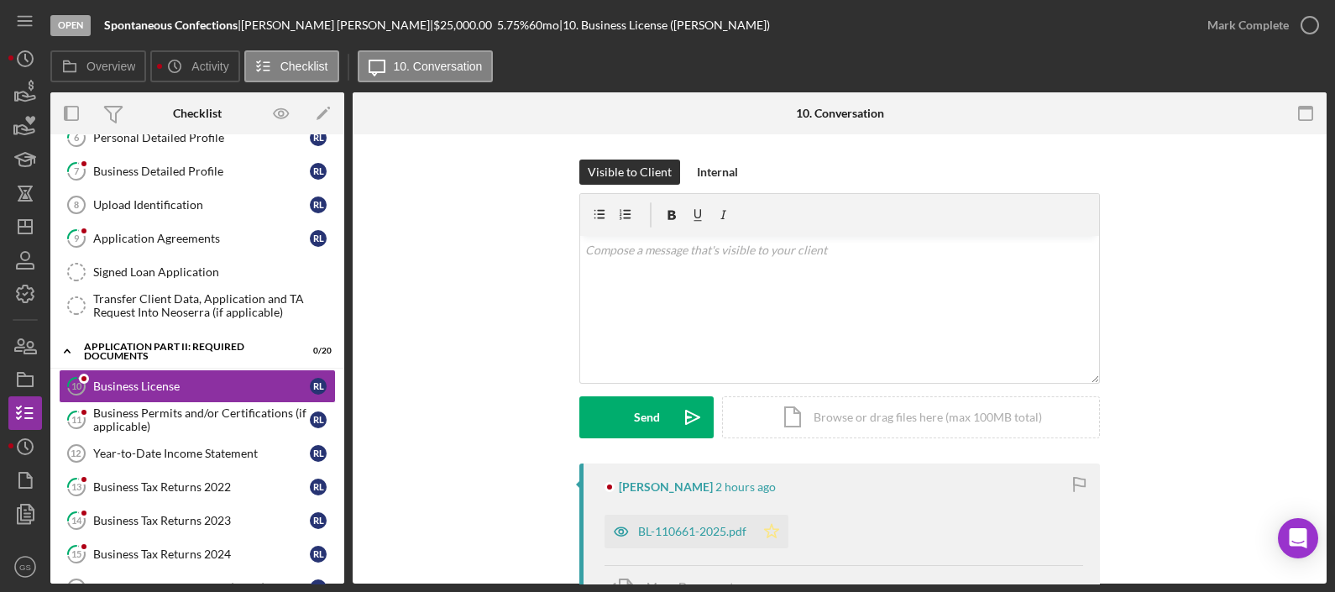
click at [768, 533] on icon "Icon/Star" at bounding box center [772, 532] width 34 height 34
click at [725, 525] on div "BL-110661-2025.pdf" at bounding box center [692, 531] width 108 height 13
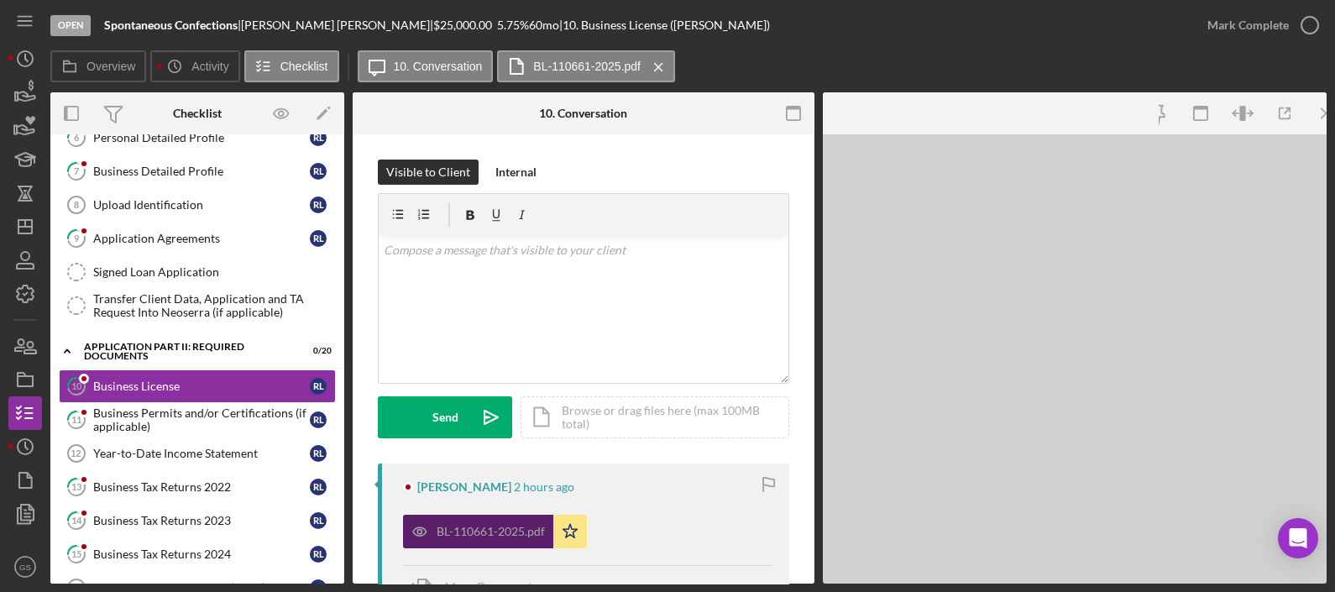
click at [725, 525] on div "BL-110661-2025.pdf Icon/Star" at bounding box center [587, 527] width 369 height 42
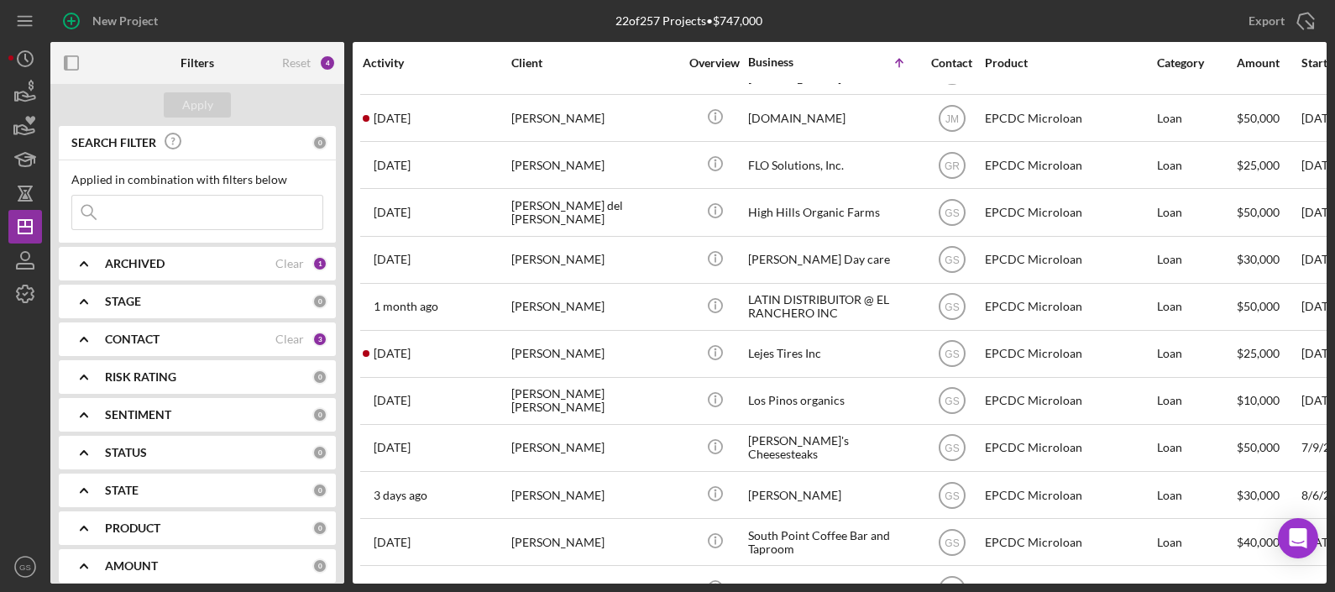
scroll to position [373, 1]
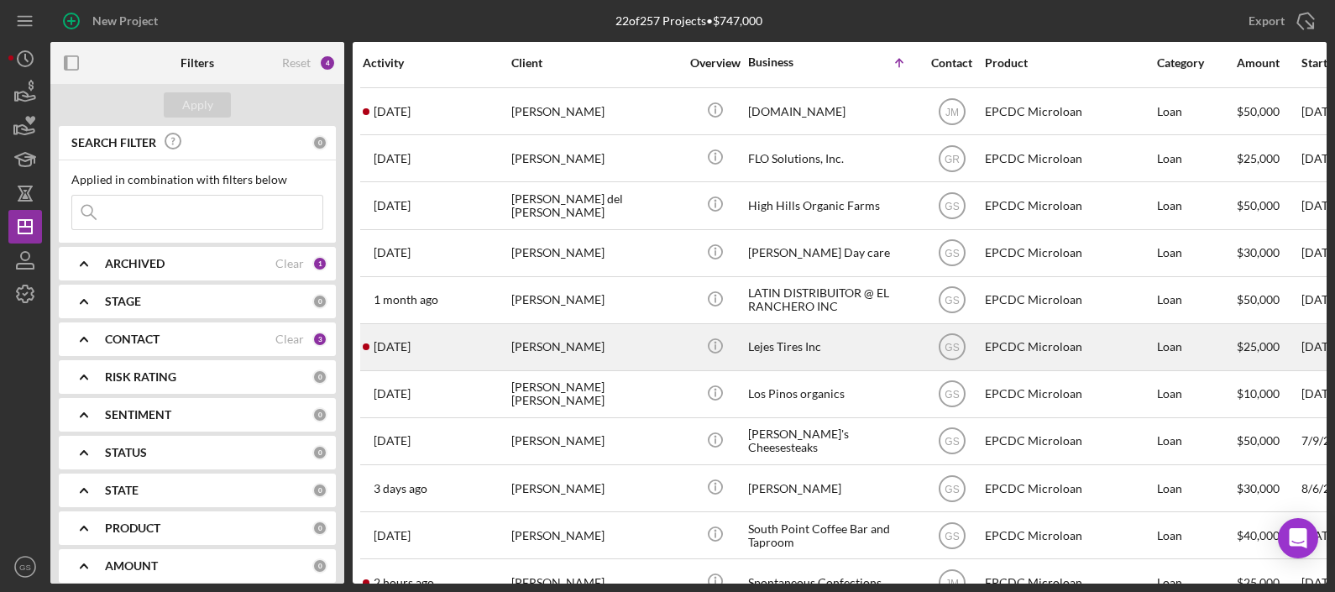
click at [660, 342] on div "[PERSON_NAME]" at bounding box center [595, 347] width 168 height 45
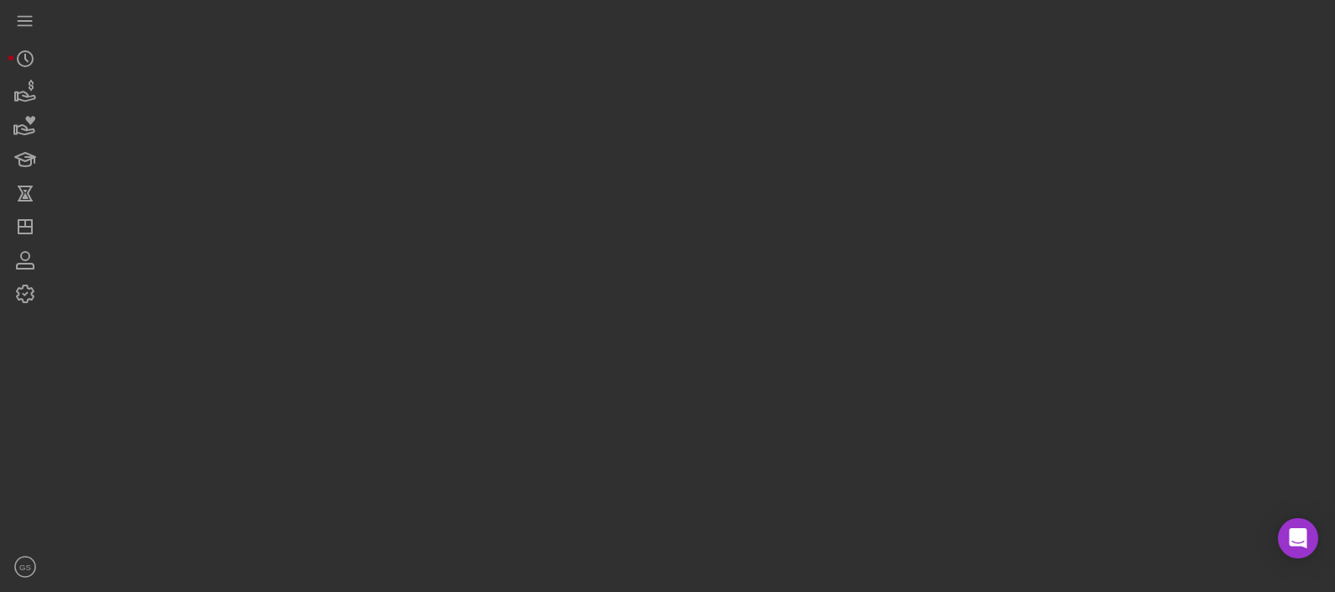
click at [660, 342] on div at bounding box center [688, 292] width 1276 height 584
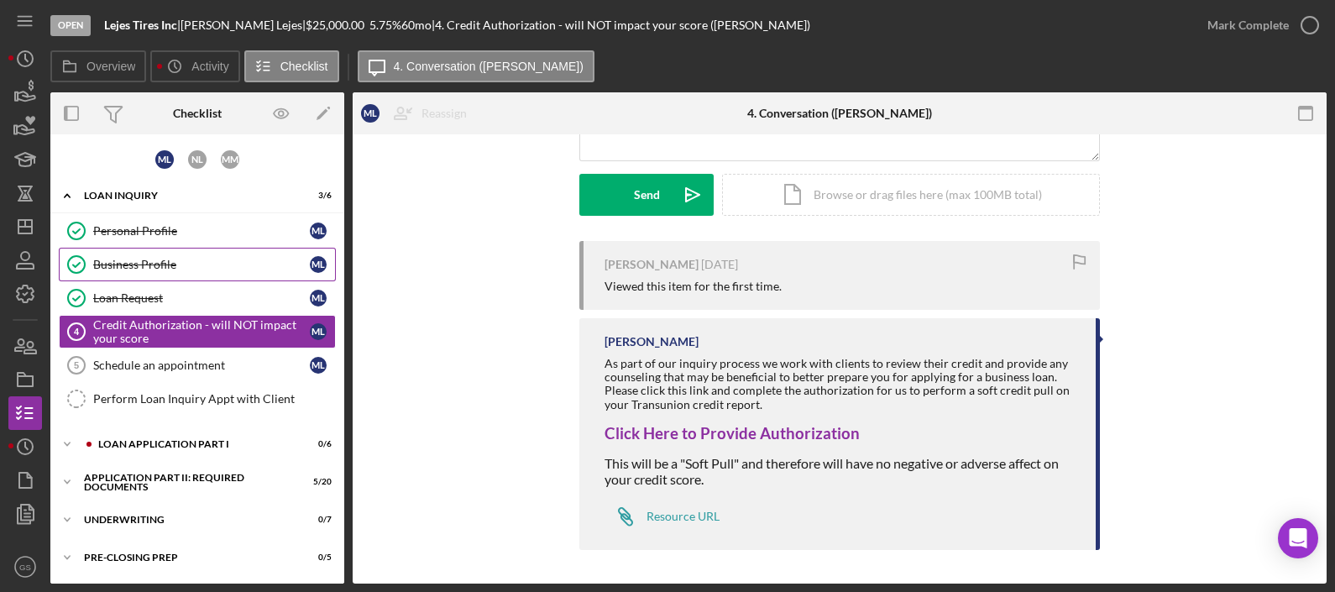
click at [185, 262] on div "Business Profile" at bounding box center [201, 264] width 217 height 13
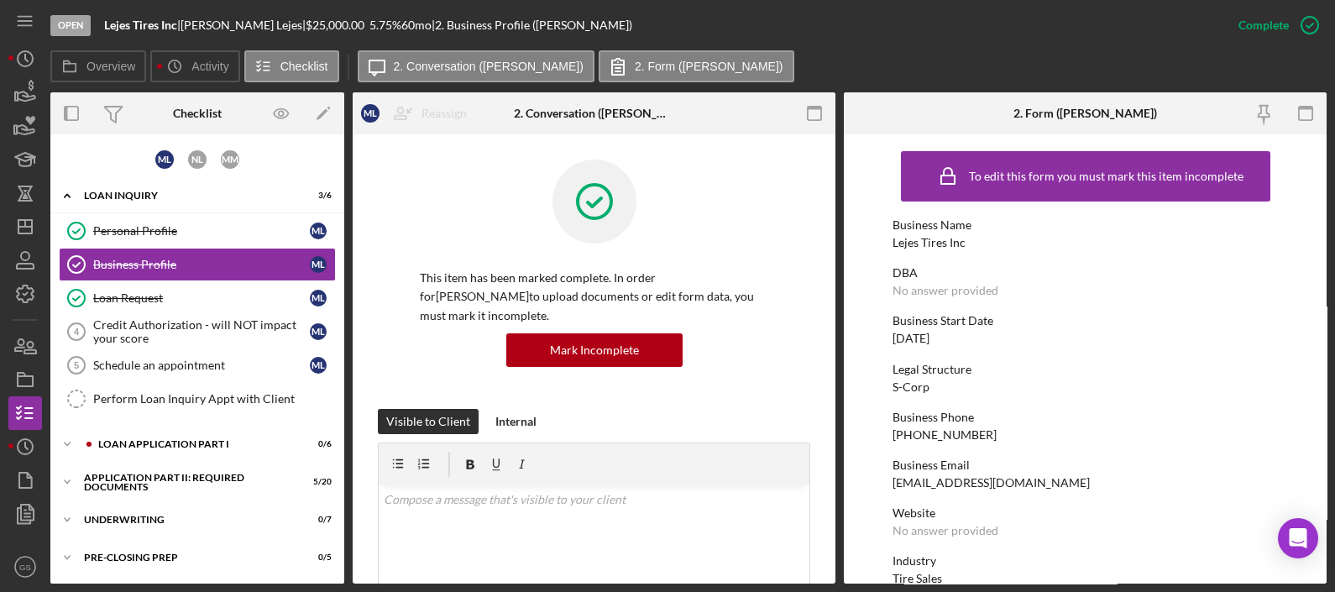
click at [1090, 374] on div "Legal Structure" at bounding box center [1086, 369] width 386 height 13
